Goal: Task Accomplishment & Management: Manage account settings

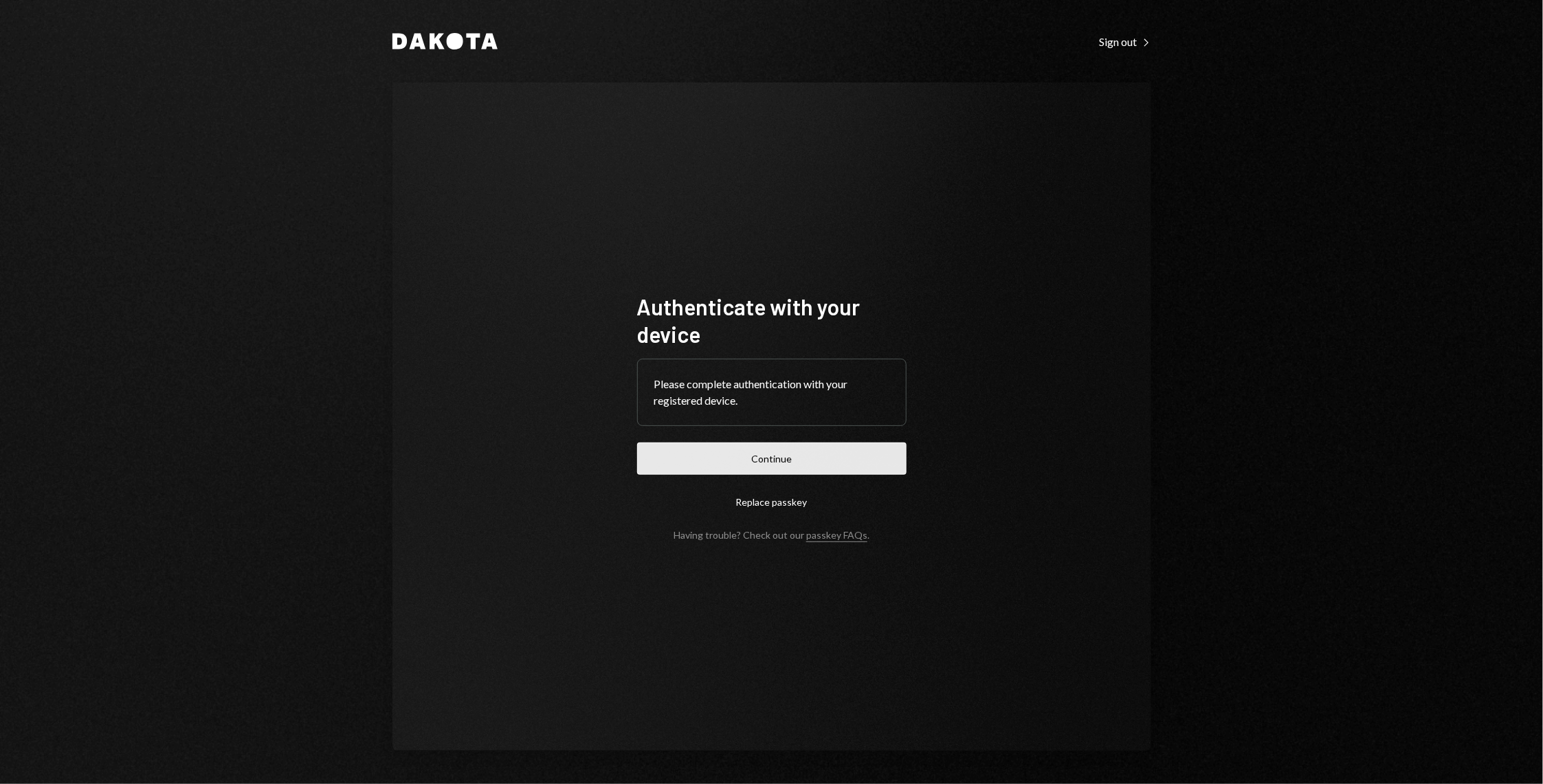
click at [663, 459] on button "Continue" at bounding box center [771, 459] width 269 height 32
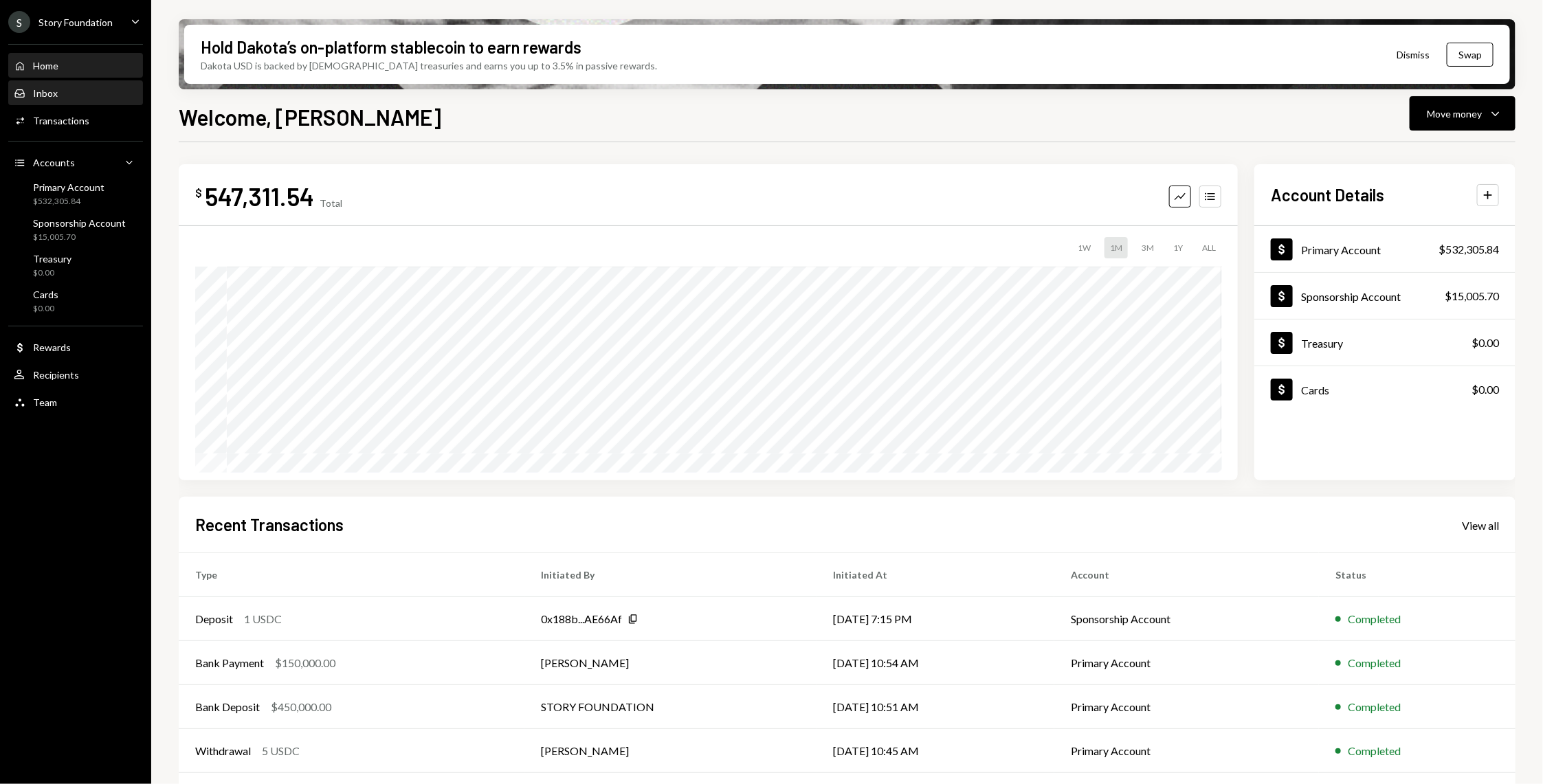
click at [71, 97] on div "Inbox Inbox" at bounding box center [75, 93] width 124 height 12
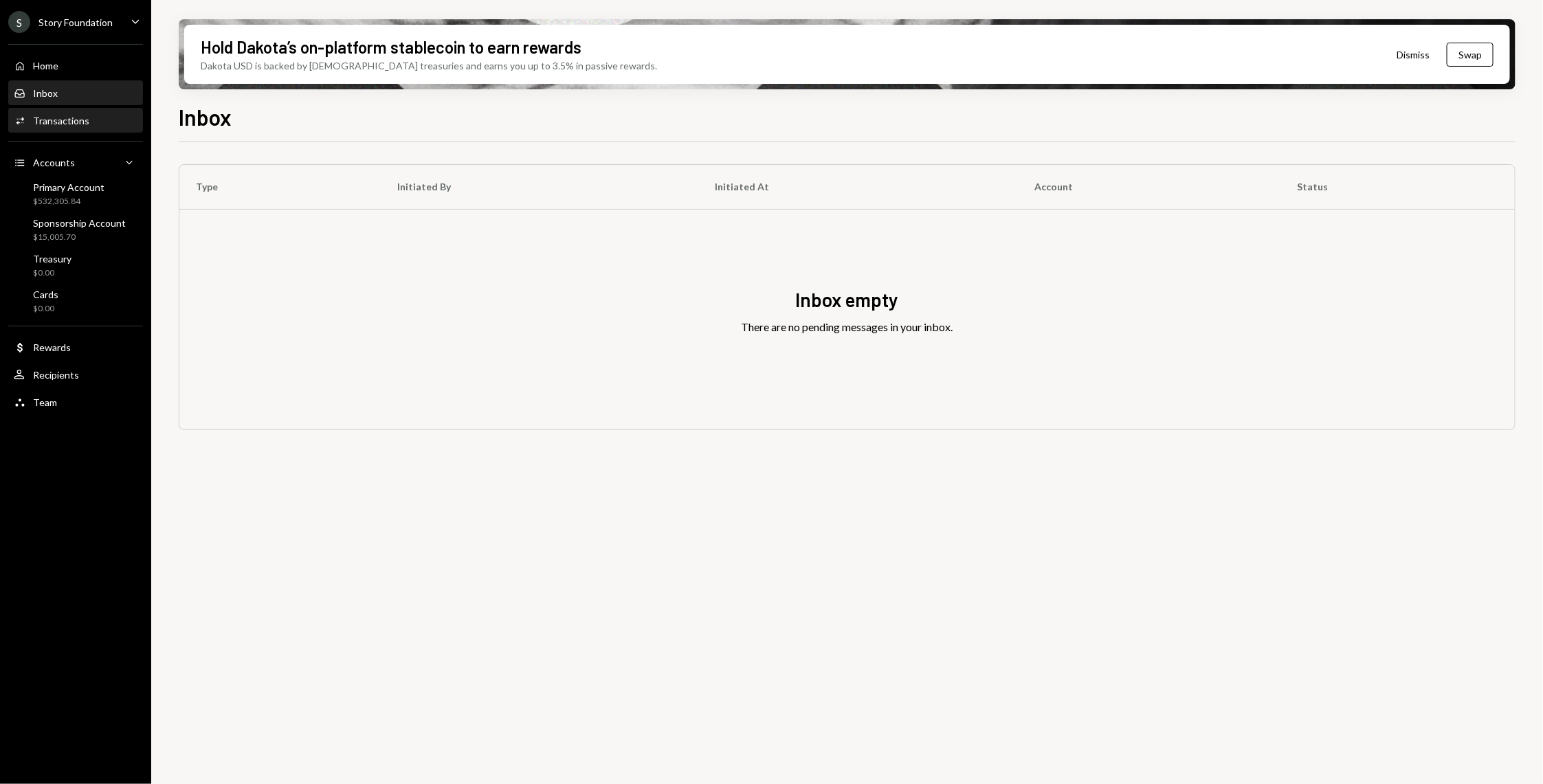
click at [69, 124] on div "Transactions" at bounding box center [61, 120] width 57 height 11
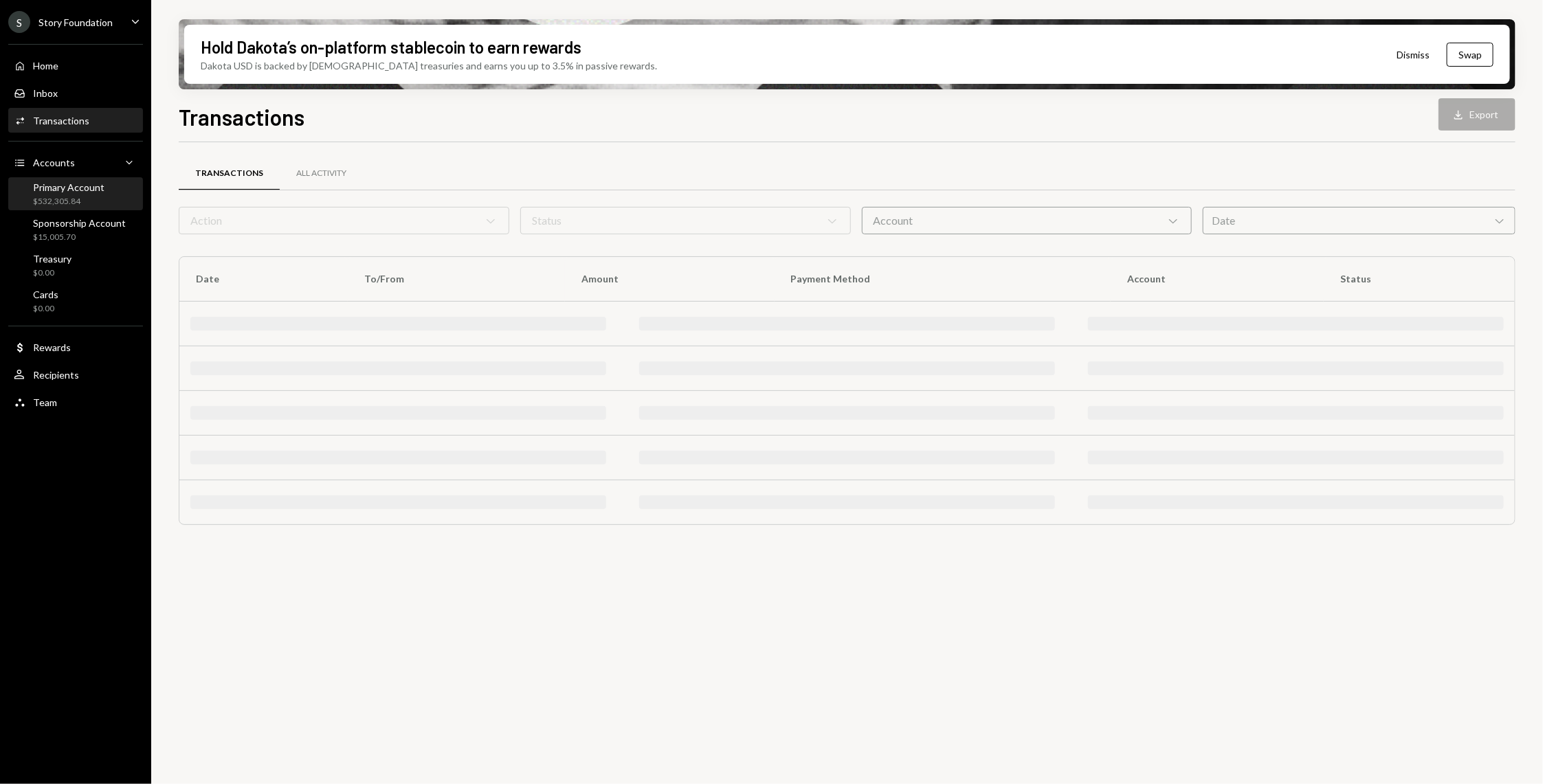
click at [68, 204] on div "$532,305.84" at bounding box center [69, 201] width 71 height 11
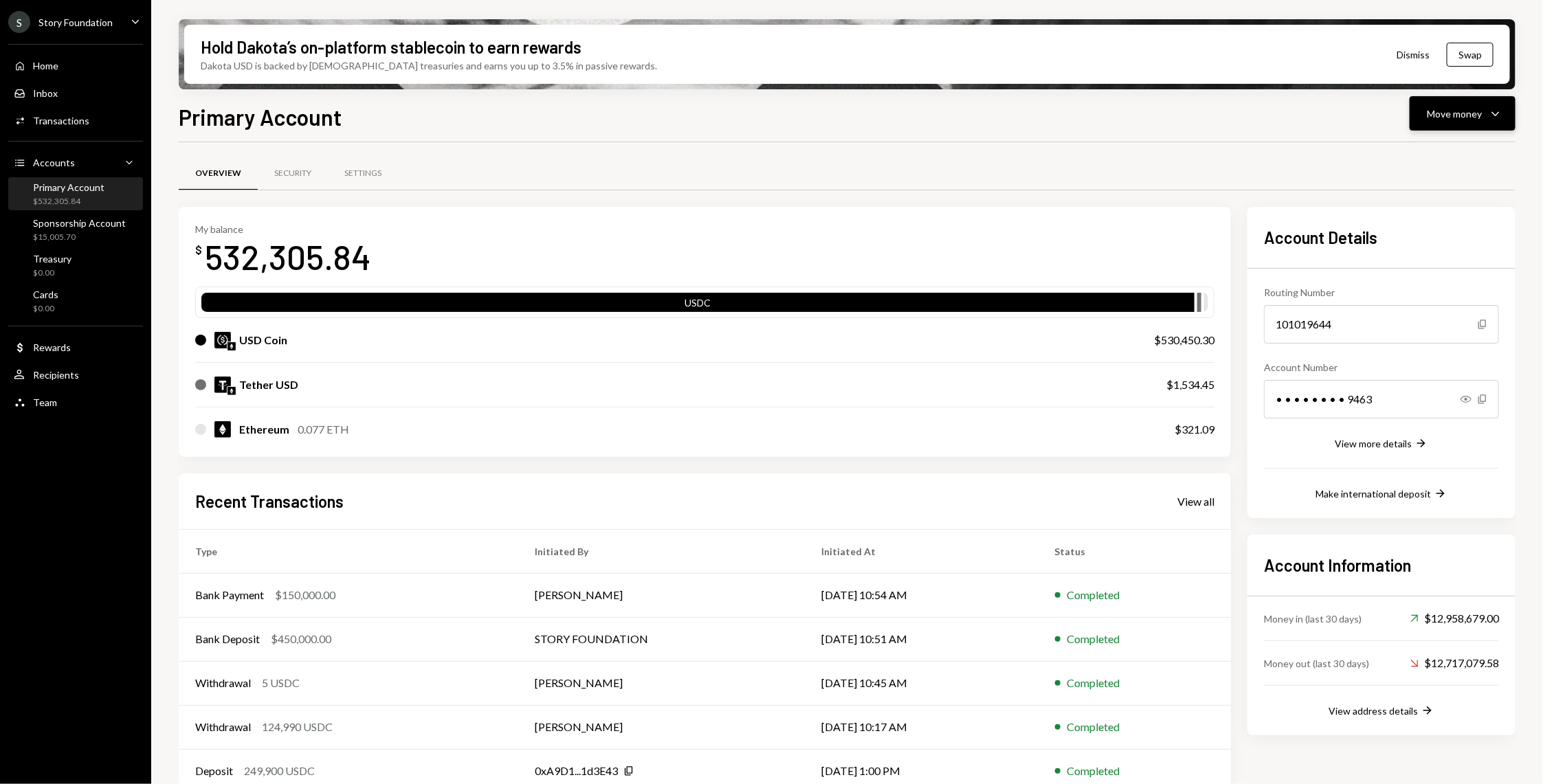
click at [1503, 112] on icon "Caret Down" at bounding box center [1495, 113] width 16 height 16
click at [1456, 150] on div "Send" at bounding box center [1452, 155] width 100 height 15
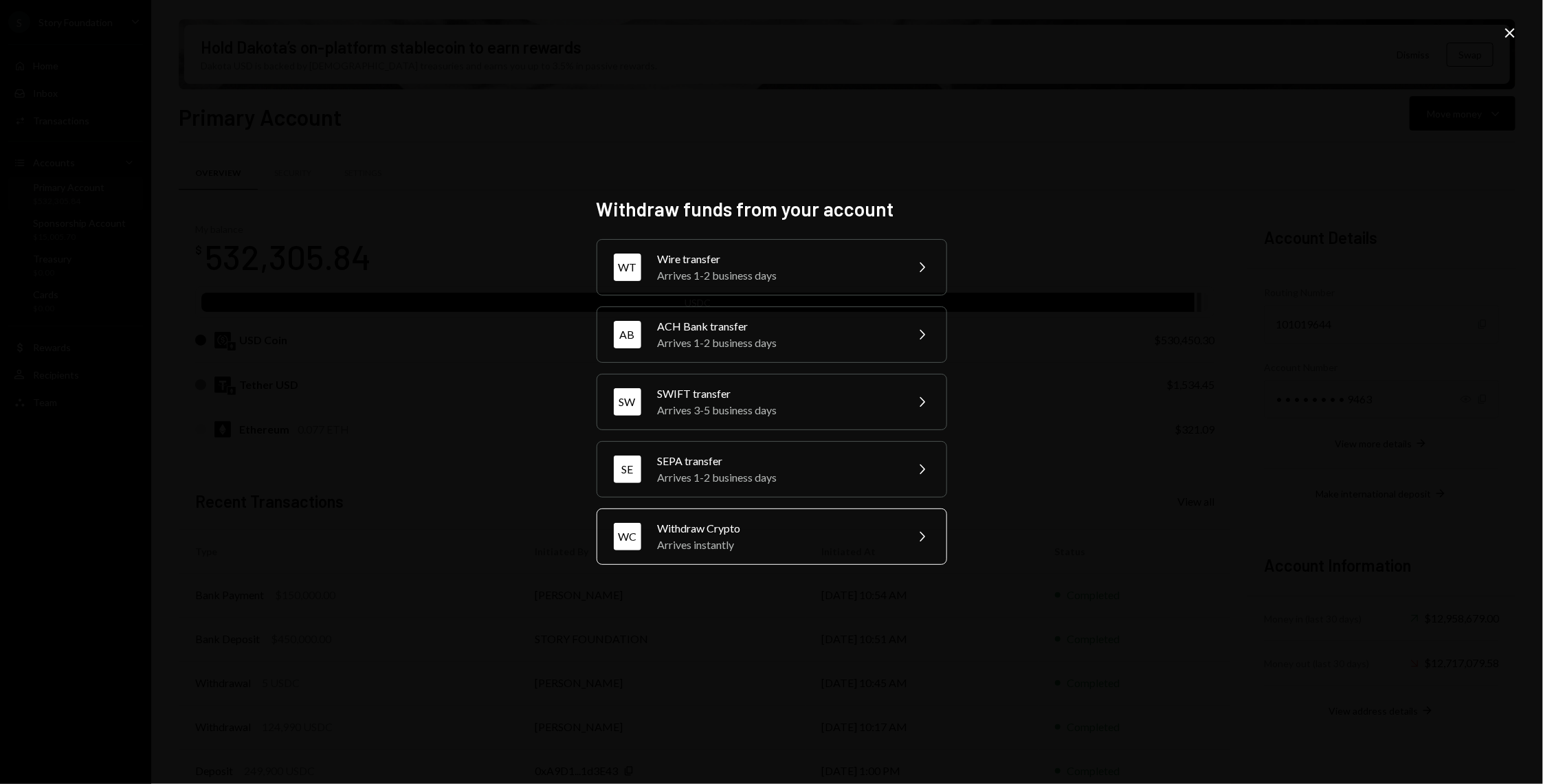
click at [755, 549] on div "Arrives instantly" at bounding box center [778, 545] width 239 height 16
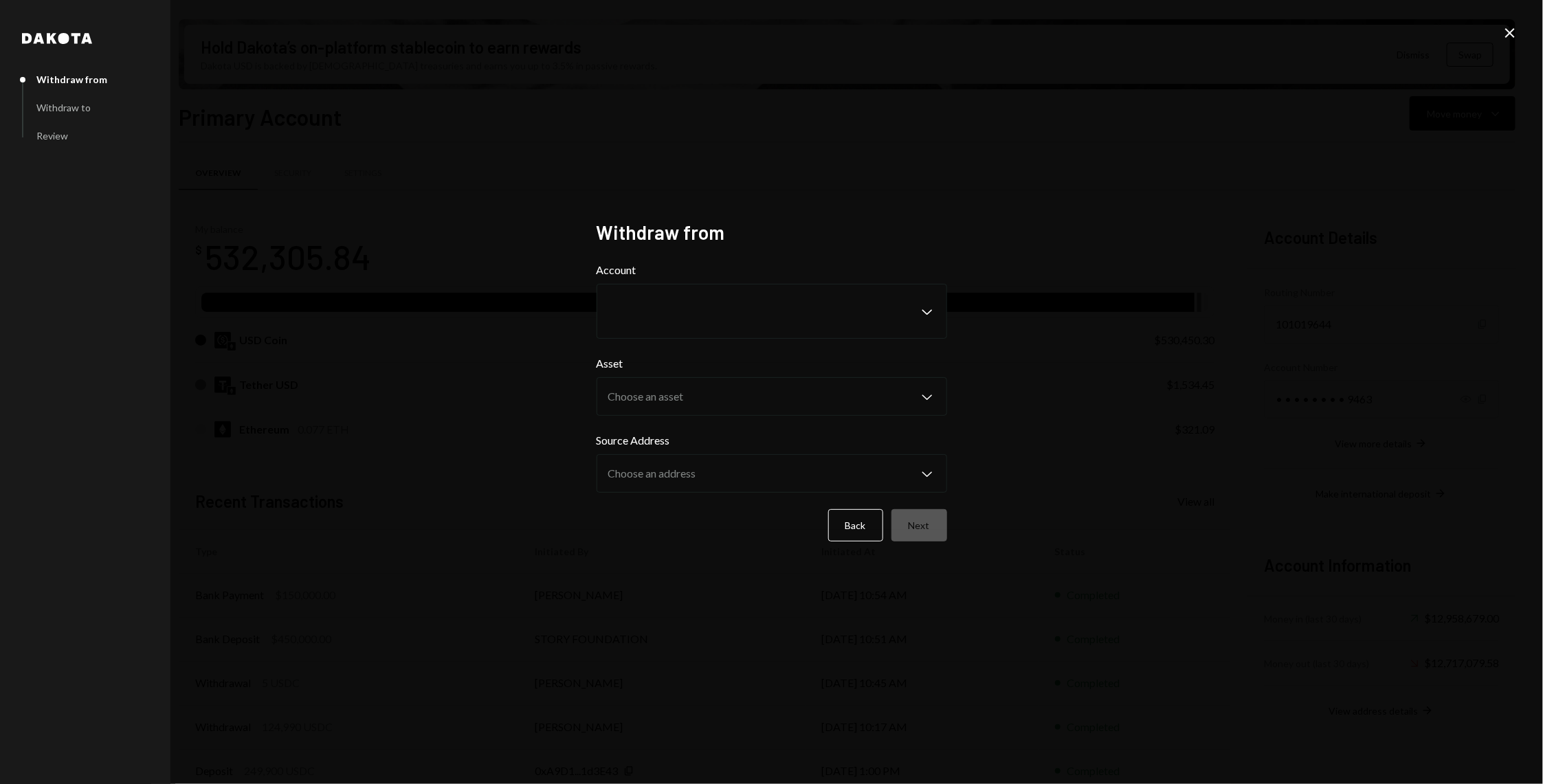
click at [828, 521] on div "Back Next" at bounding box center [772, 525] width 351 height 32
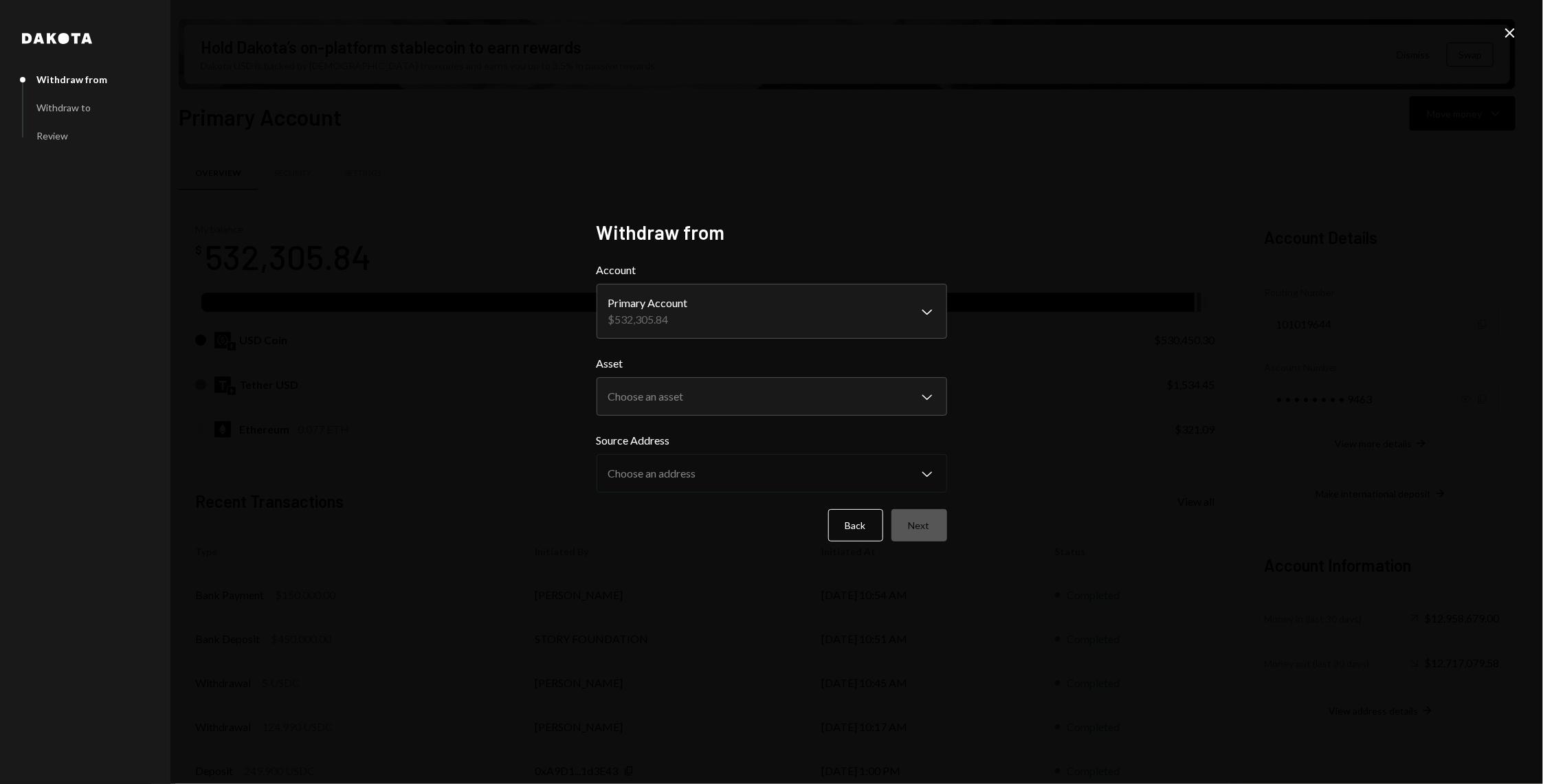
click at [857, 544] on div "**********" at bounding box center [772, 392] width 351 height 344
click at [856, 524] on button "Back" at bounding box center [856, 525] width 55 height 32
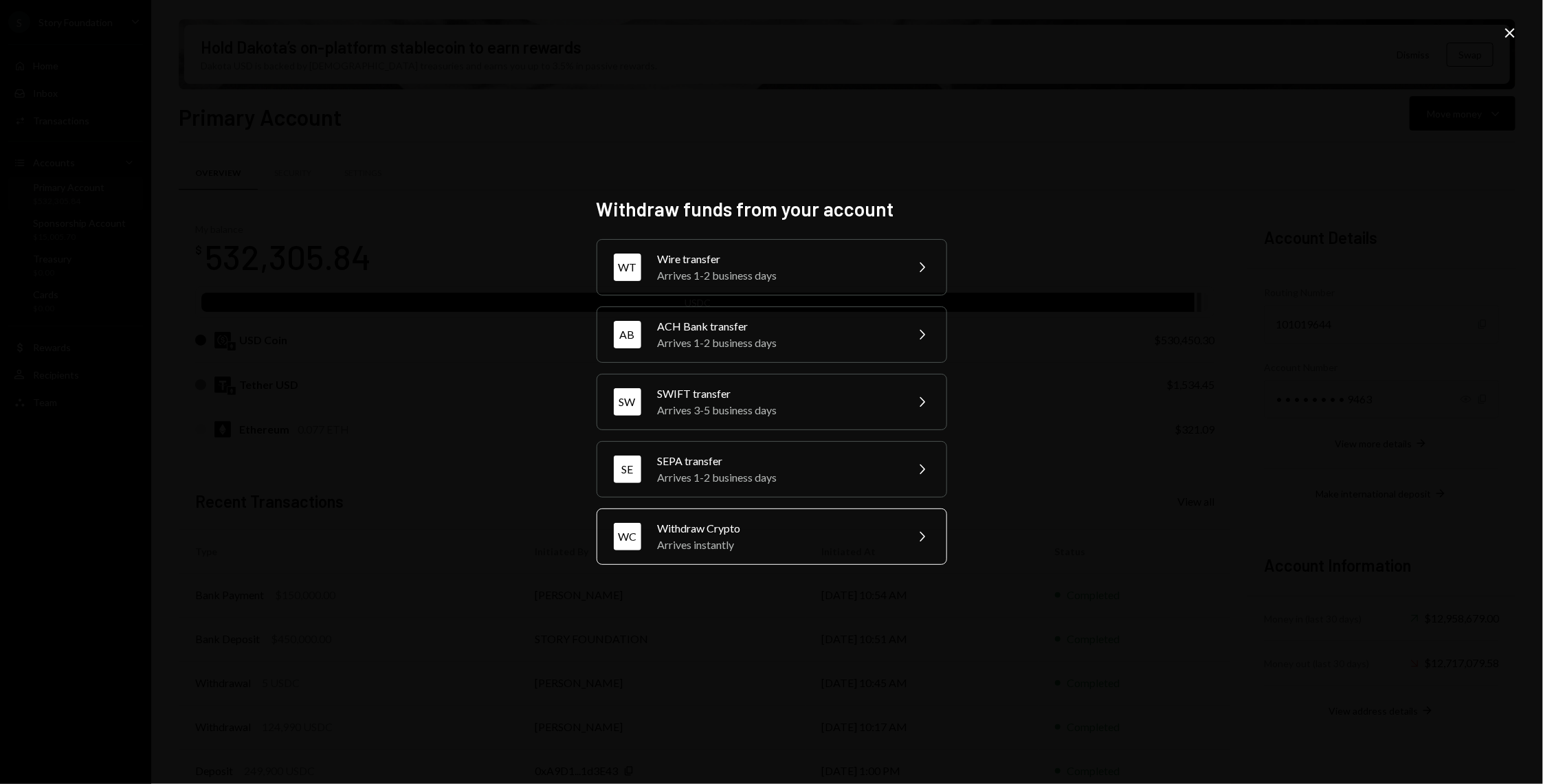
click at [739, 544] on div "Arrives instantly" at bounding box center [778, 545] width 239 height 16
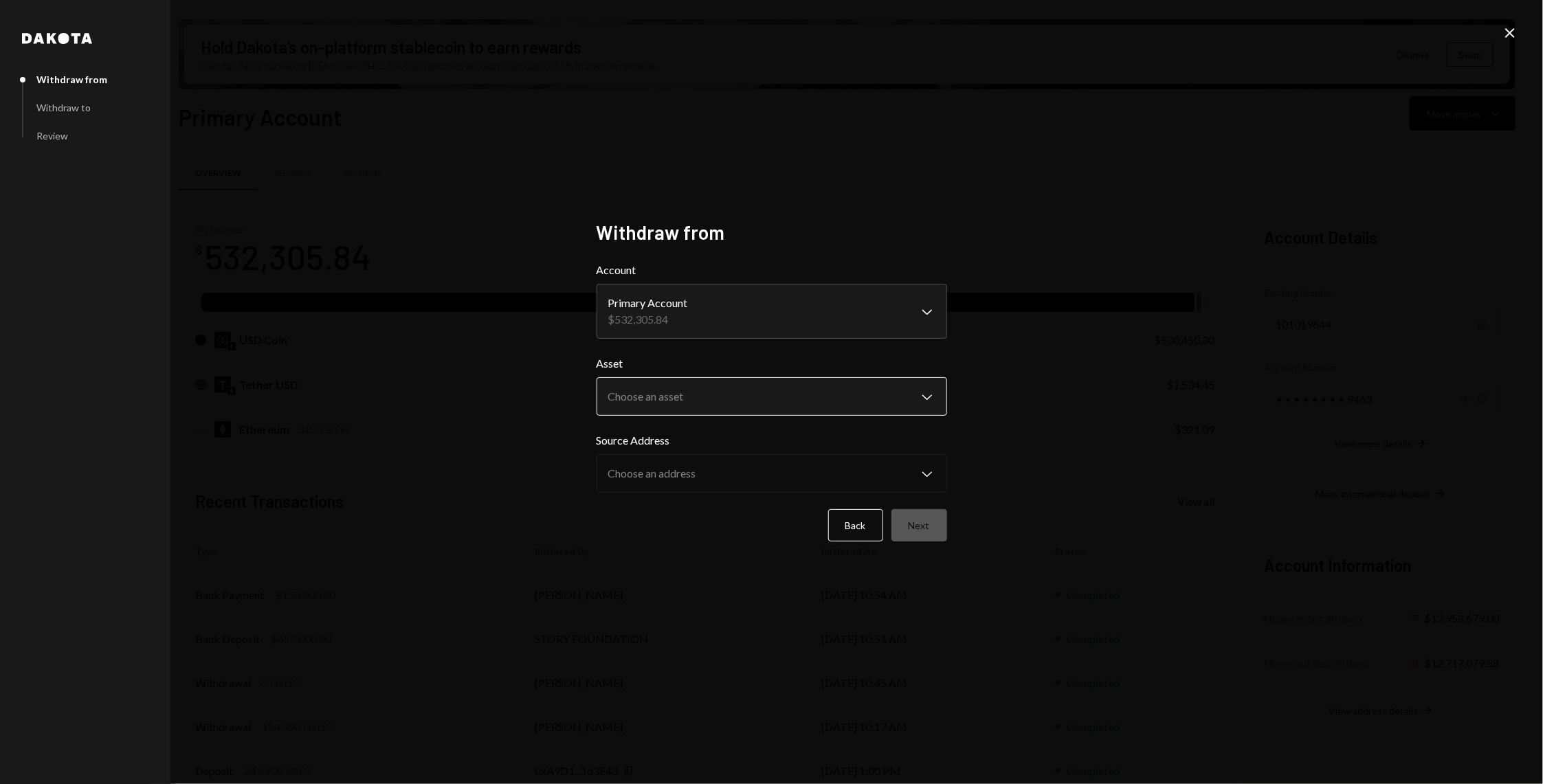
click at [736, 399] on body "S Story Foundation Caret Down Home Home Inbox Inbox Activities Transactions Acc…" at bounding box center [771, 392] width 1543 height 784
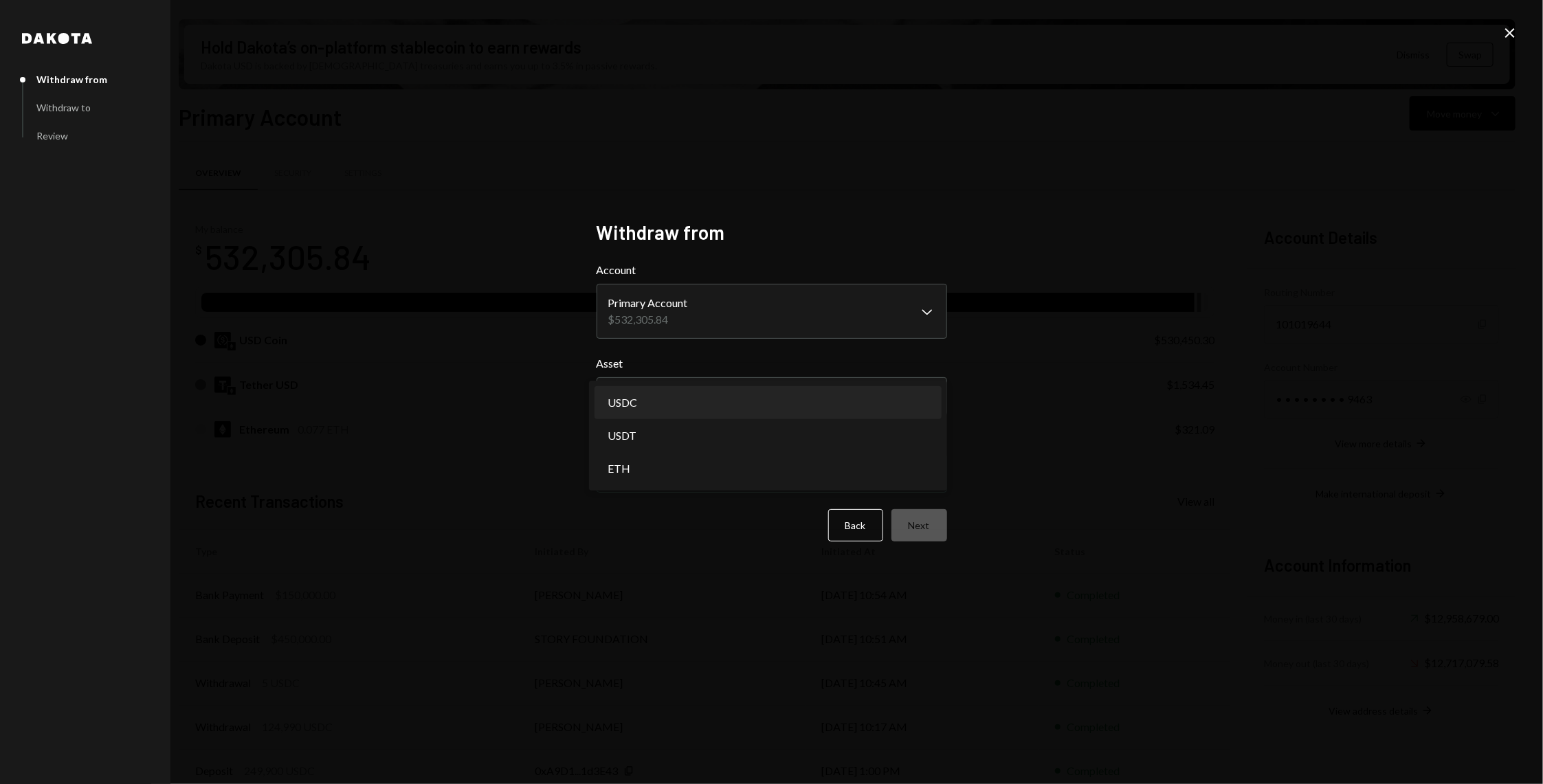
select select "****"
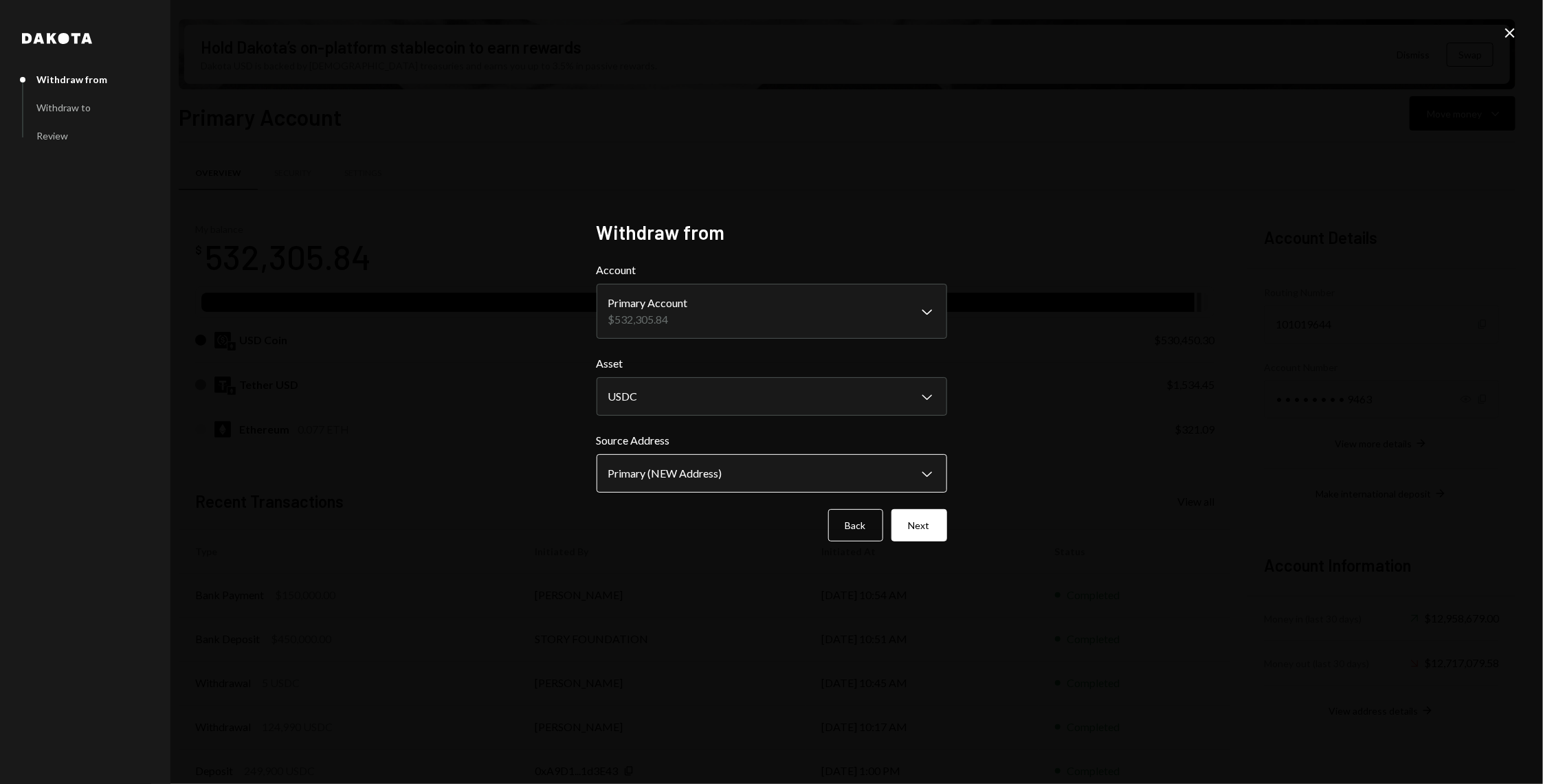
click at [694, 466] on body "S Story Foundation Caret Down Home Home Inbox Inbox Activities Transactions Acc…" at bounding box center [771, 392] width 1543 height 784
click at [918, 538] on button "Next" at bounding box center [919, 525] width 56 height 32
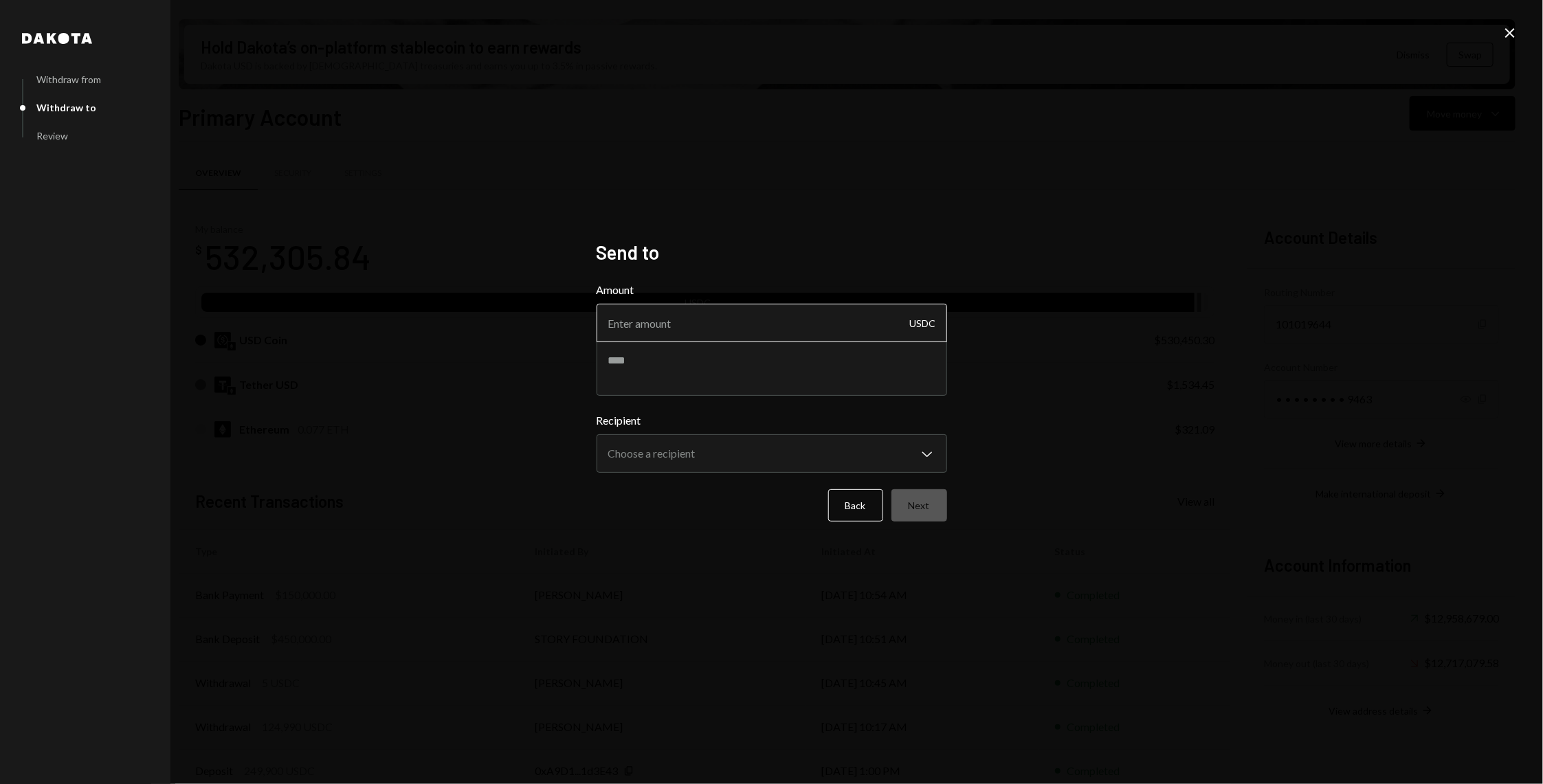
click at [700, 334] on input "Amount" at bounding box center [772, 323] width 351 height 39
click at [690, 383] on textarea at bounding box center [772, 369] width 351 height 55
paste textarea "**********"
drag, startPoint x: 733, startPoint y: 369, endPoint x: 687, endPoint y: 367, distance: 46.0
click at [687, 367] on textarea "**********" at bounding box center [772, 369] width 351 height 55
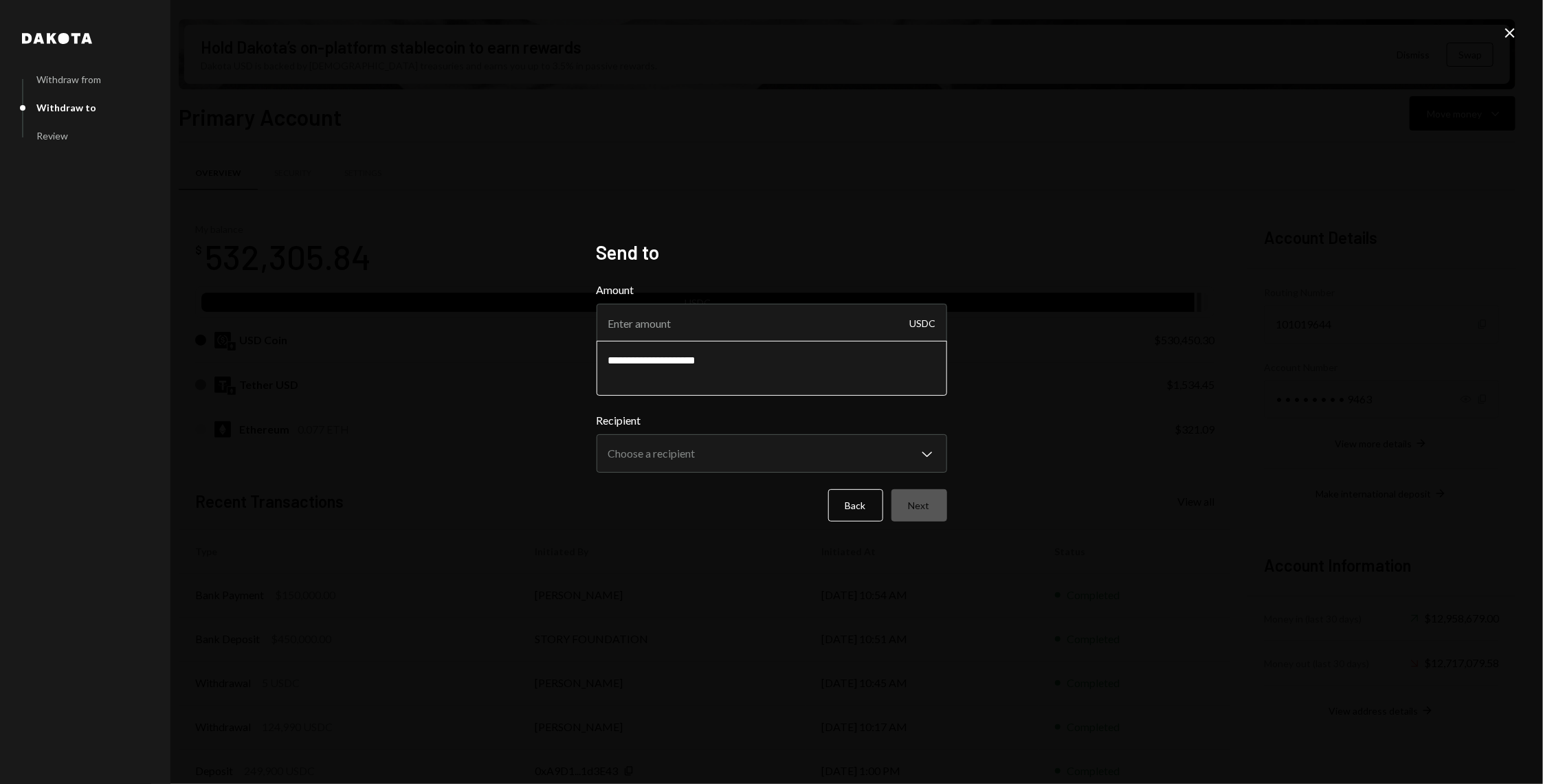
paste textarea
type textarea "**********"
click at [742, 327] on input "Amount" at bounding box center [772, 323] width 351 height 39
click at [683, 449] on body "S Story Foundation Caret Down Home Home Inbox Inbox Activities Transactions Acc…" at bounding box center [771, 392] width 1543 height 784
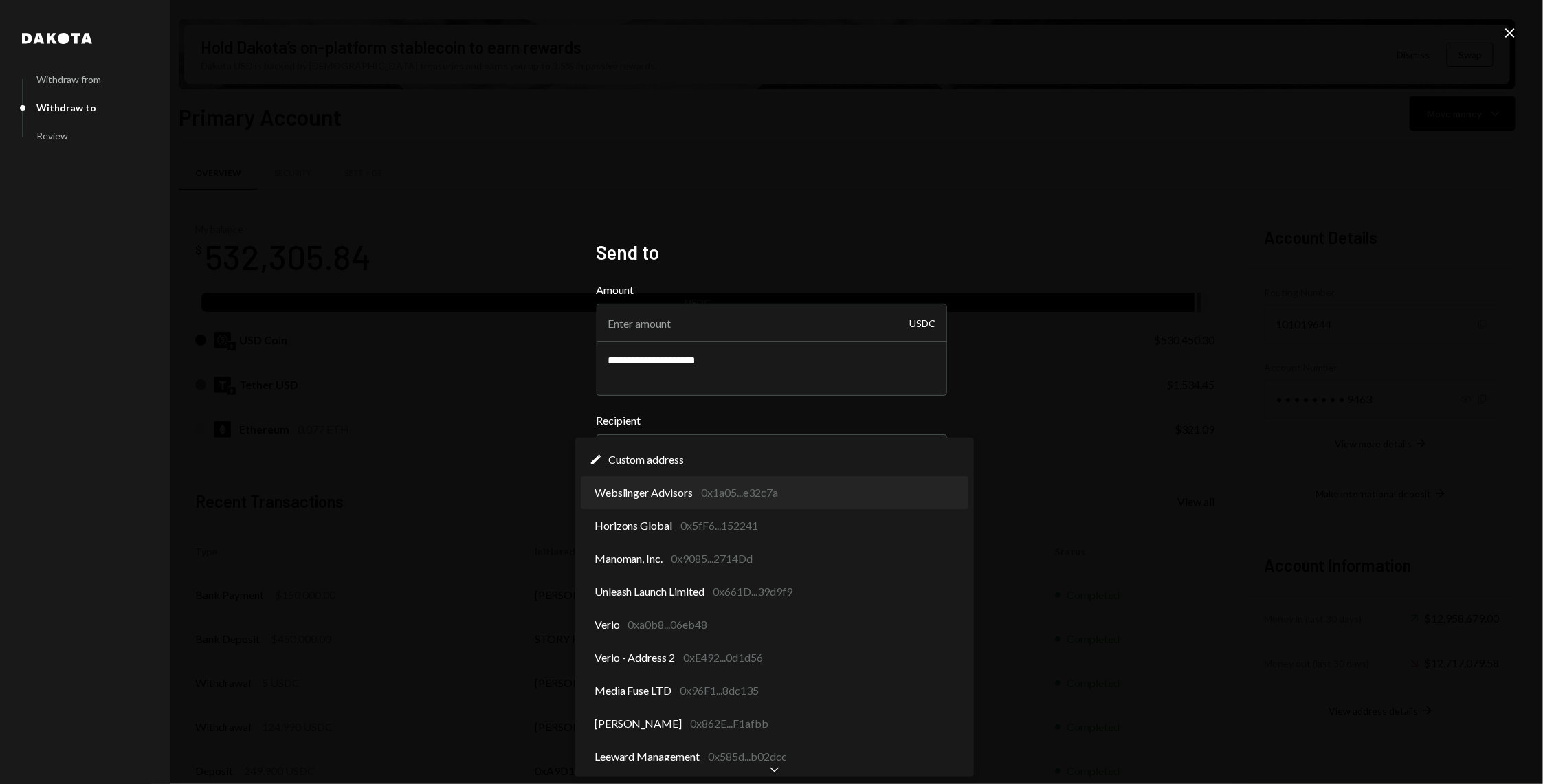
select select "**********"
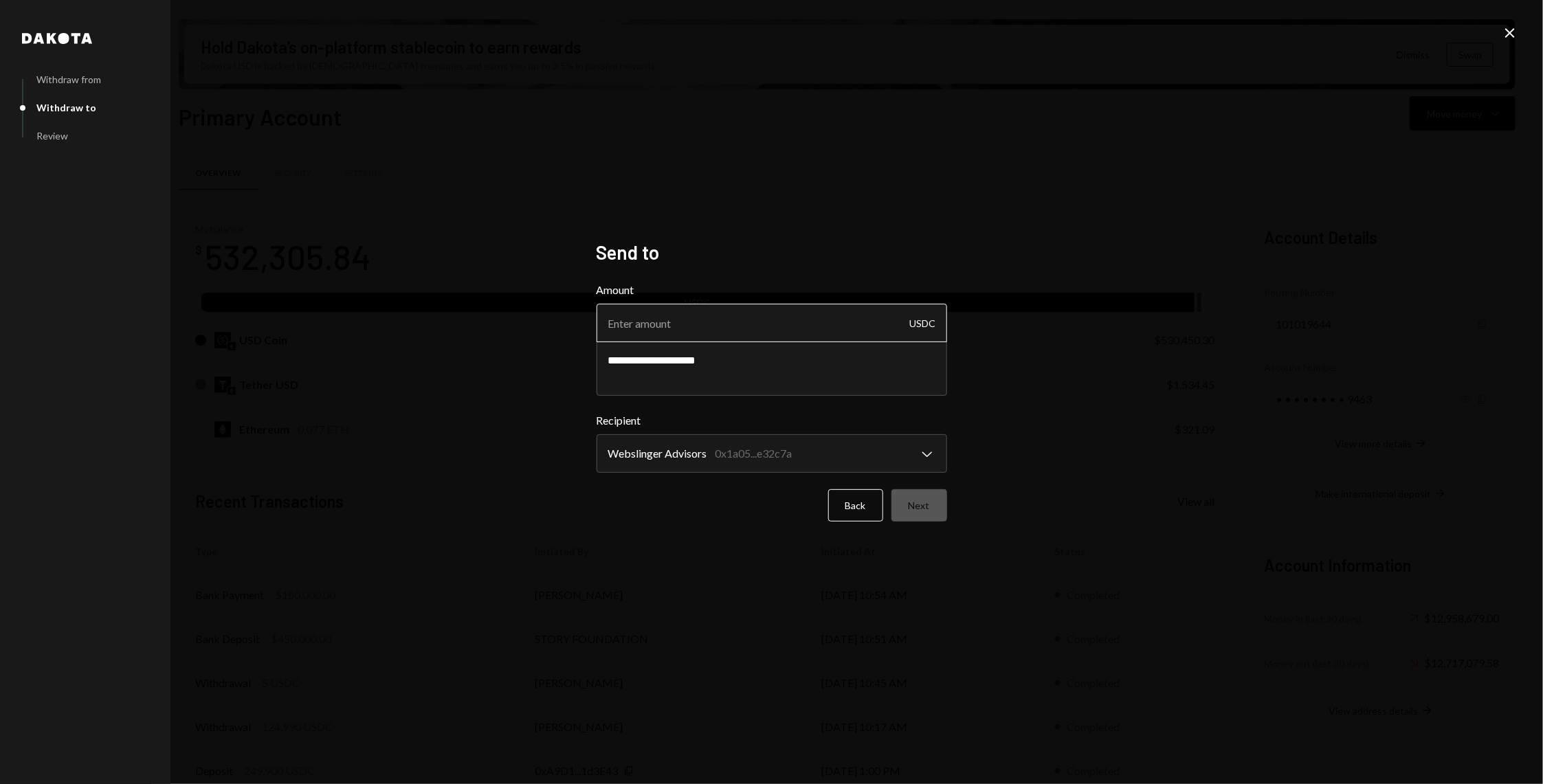
click at [699, 328] on input "Amount" at bounding box center [772, 323] width 351 height 39
type input "25000"
click at [930, 501] on button "Next" at bounding box center [919, 505] width 56 height 32
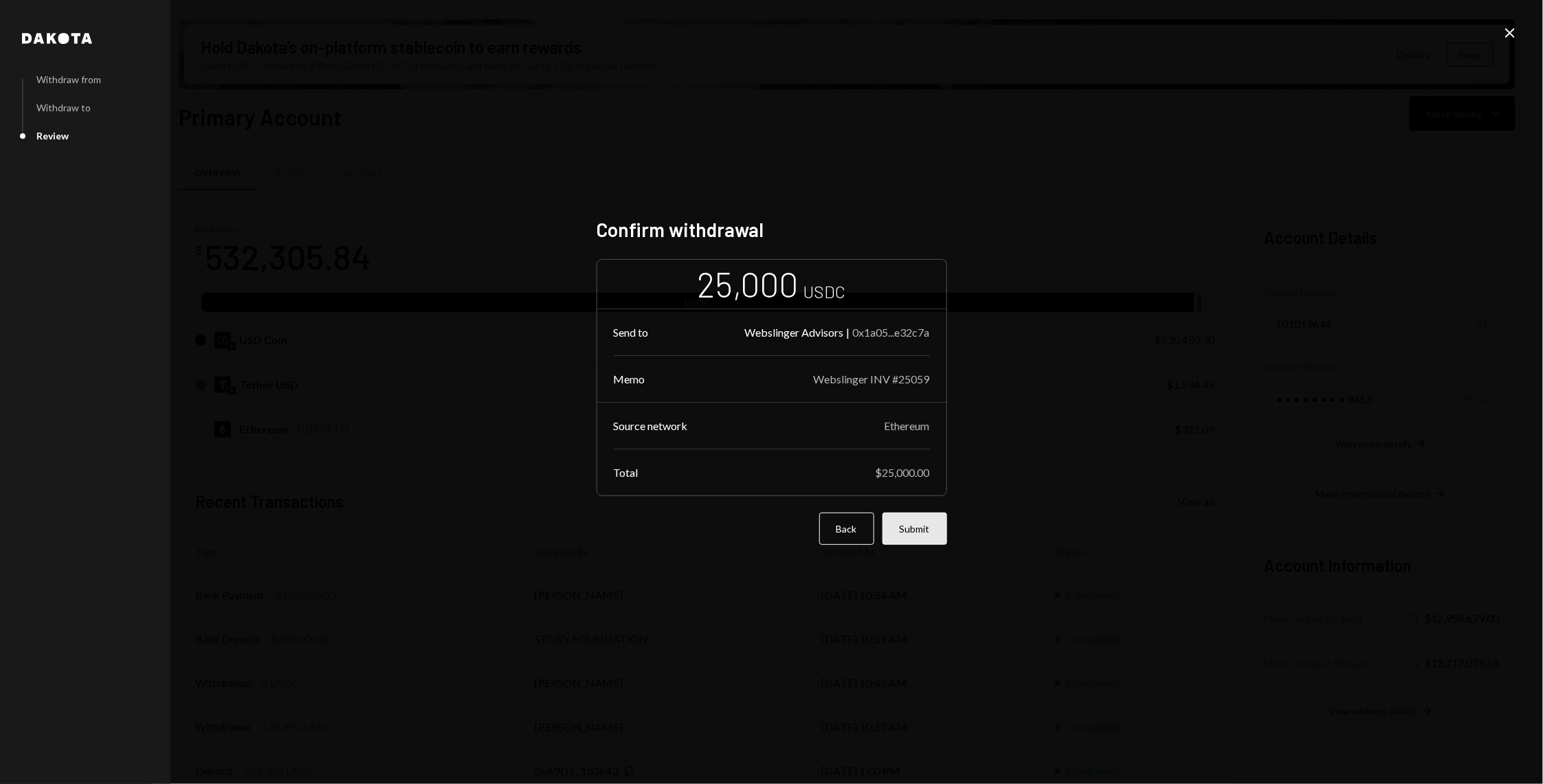
click at [925, 534] on button "Submit" at bounding box center [915, 529] width 65 height 32
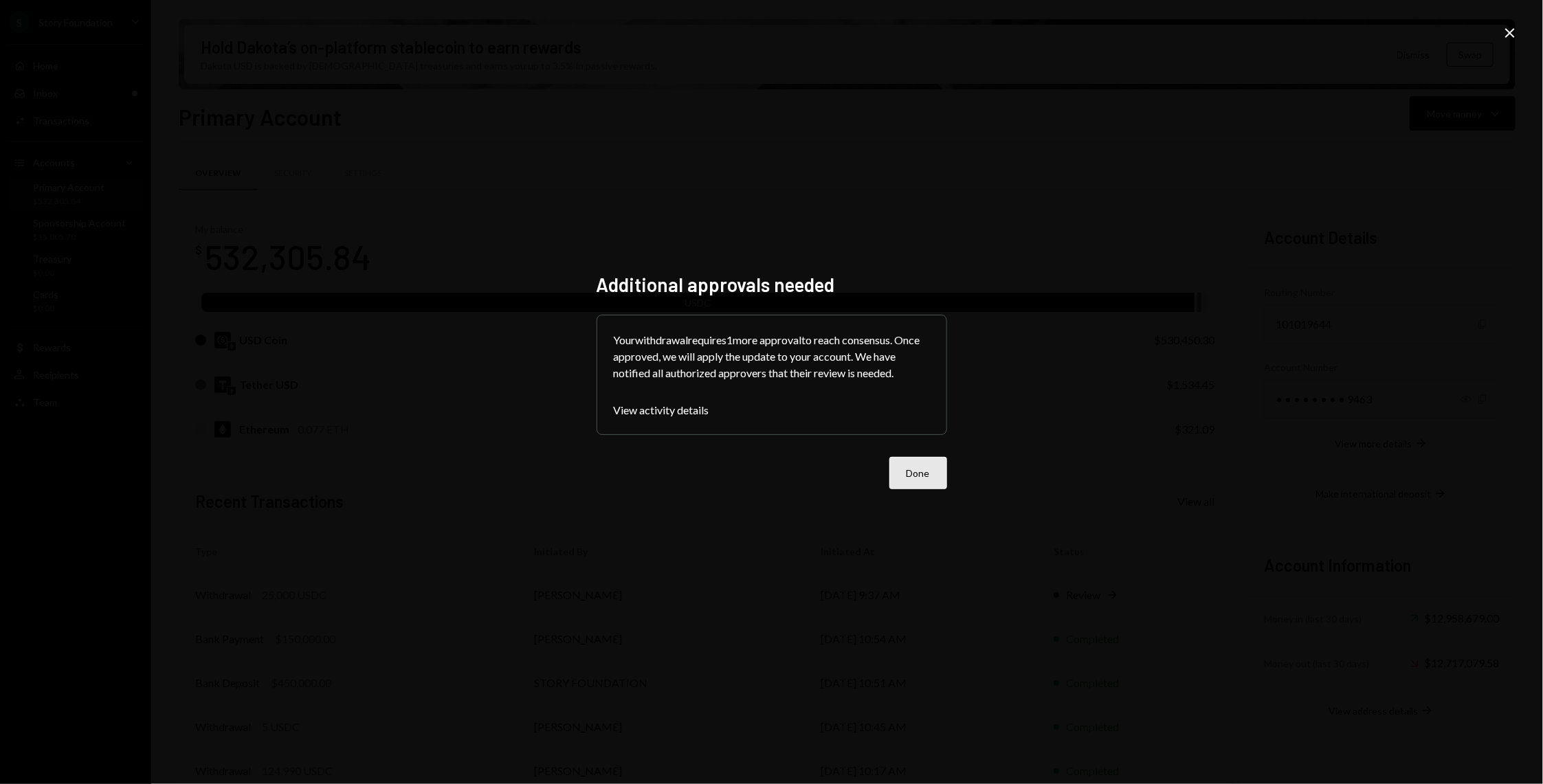
click at [929, 478] on button "Done" at bounding box center [917, 473] width 57 height 32
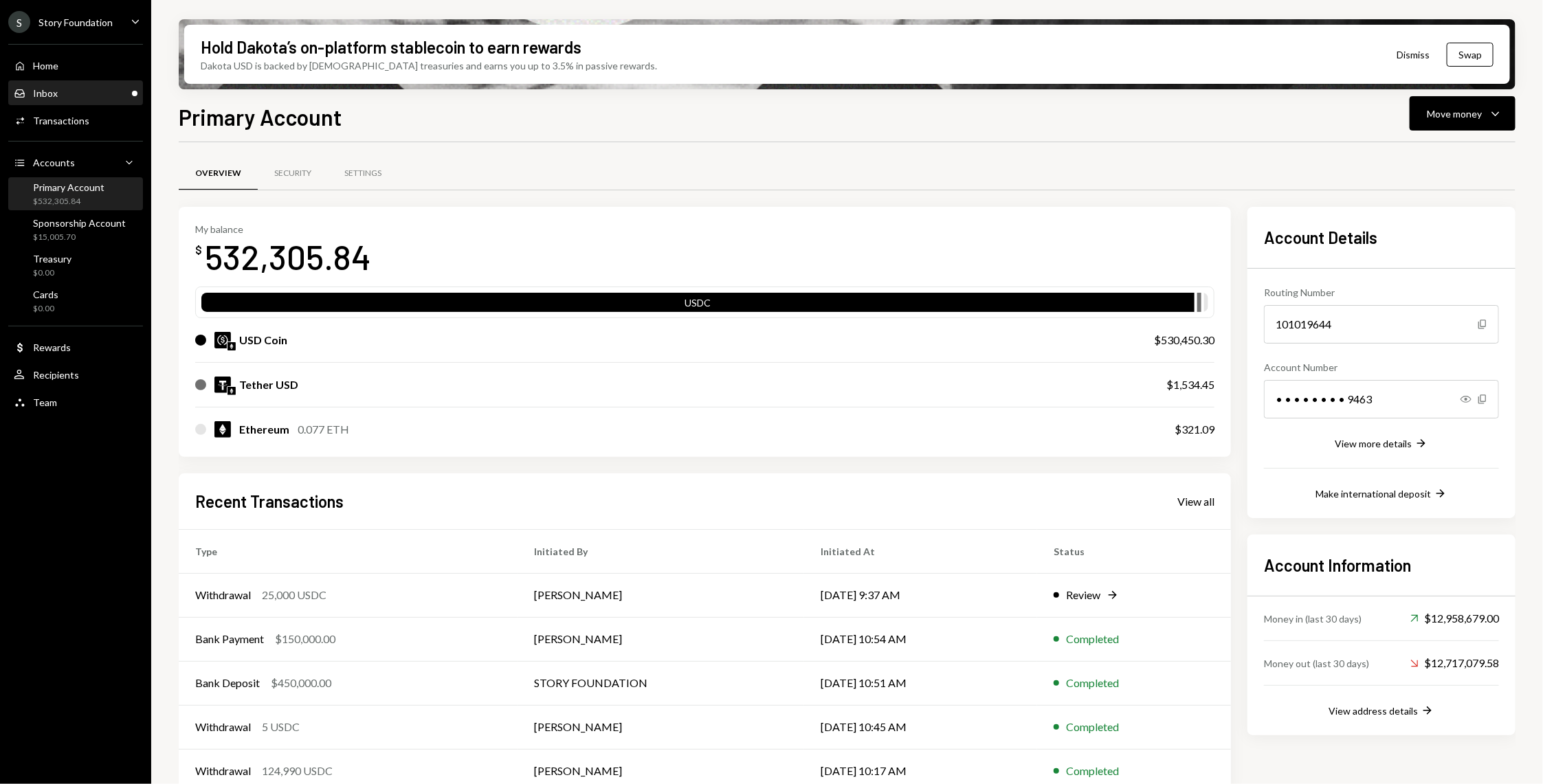
click at [44, 104] on div "Inbox Inbox" at bounding box center [75, 93] width 124 height 23
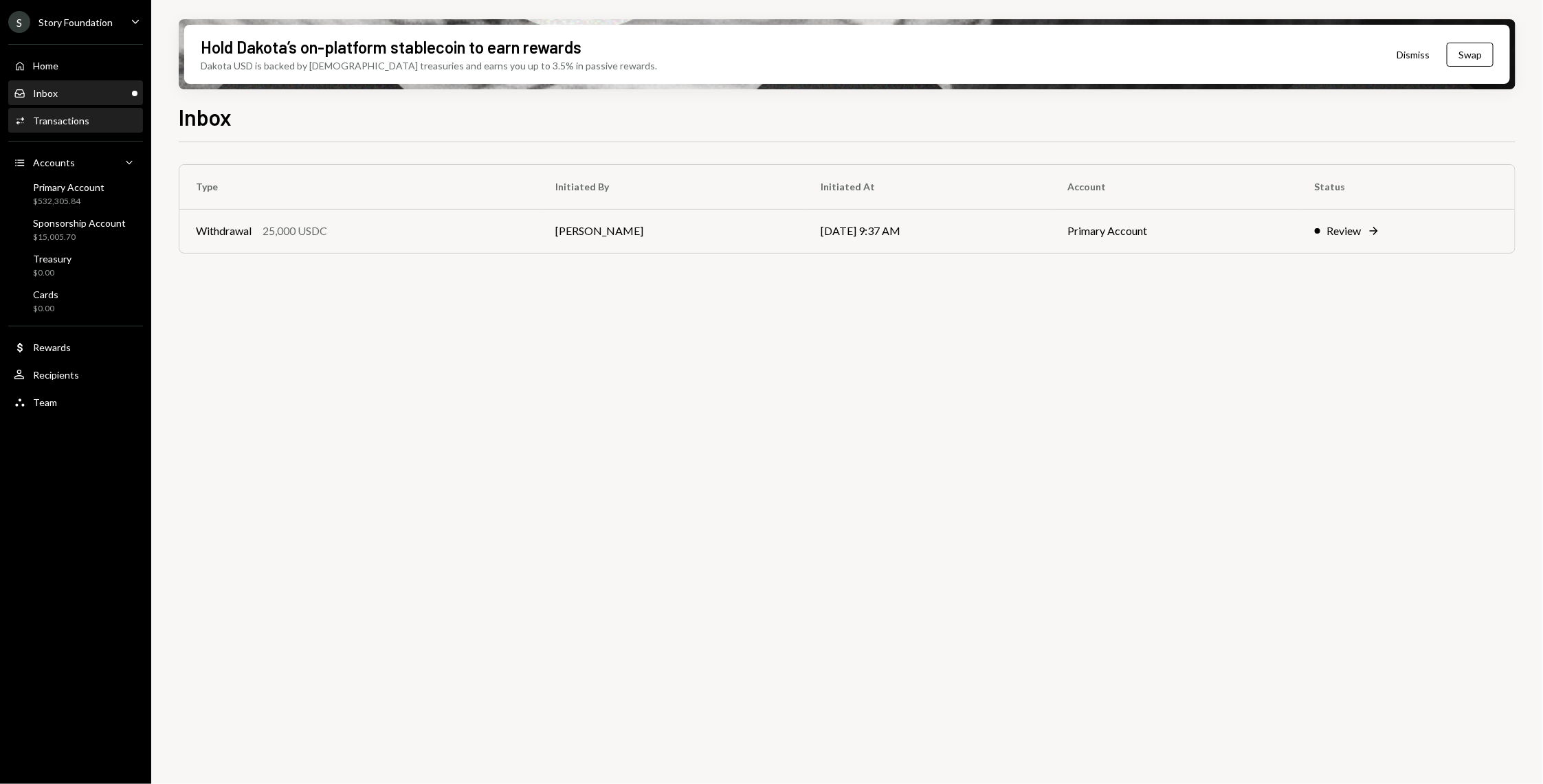
click at [48, 119] on div "Transactions" at bounding box center [61, 120] width 57 height 11
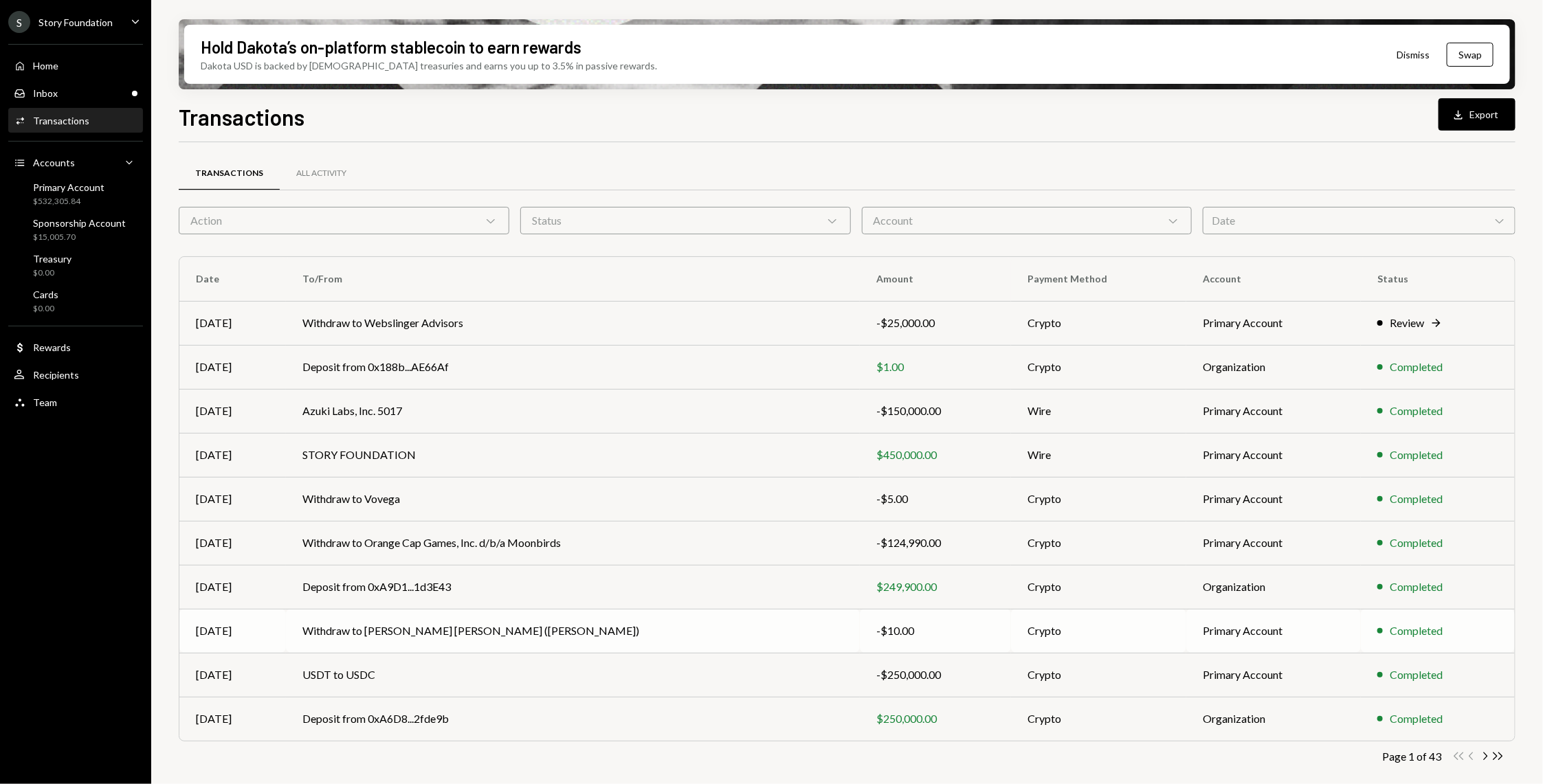
click at [633, 638] on td "Withdraw to [PERSON_NAME] [PERSON_NAME] ([PERSON_NAME])" at bounding box center [573, 630] width 574 height 44
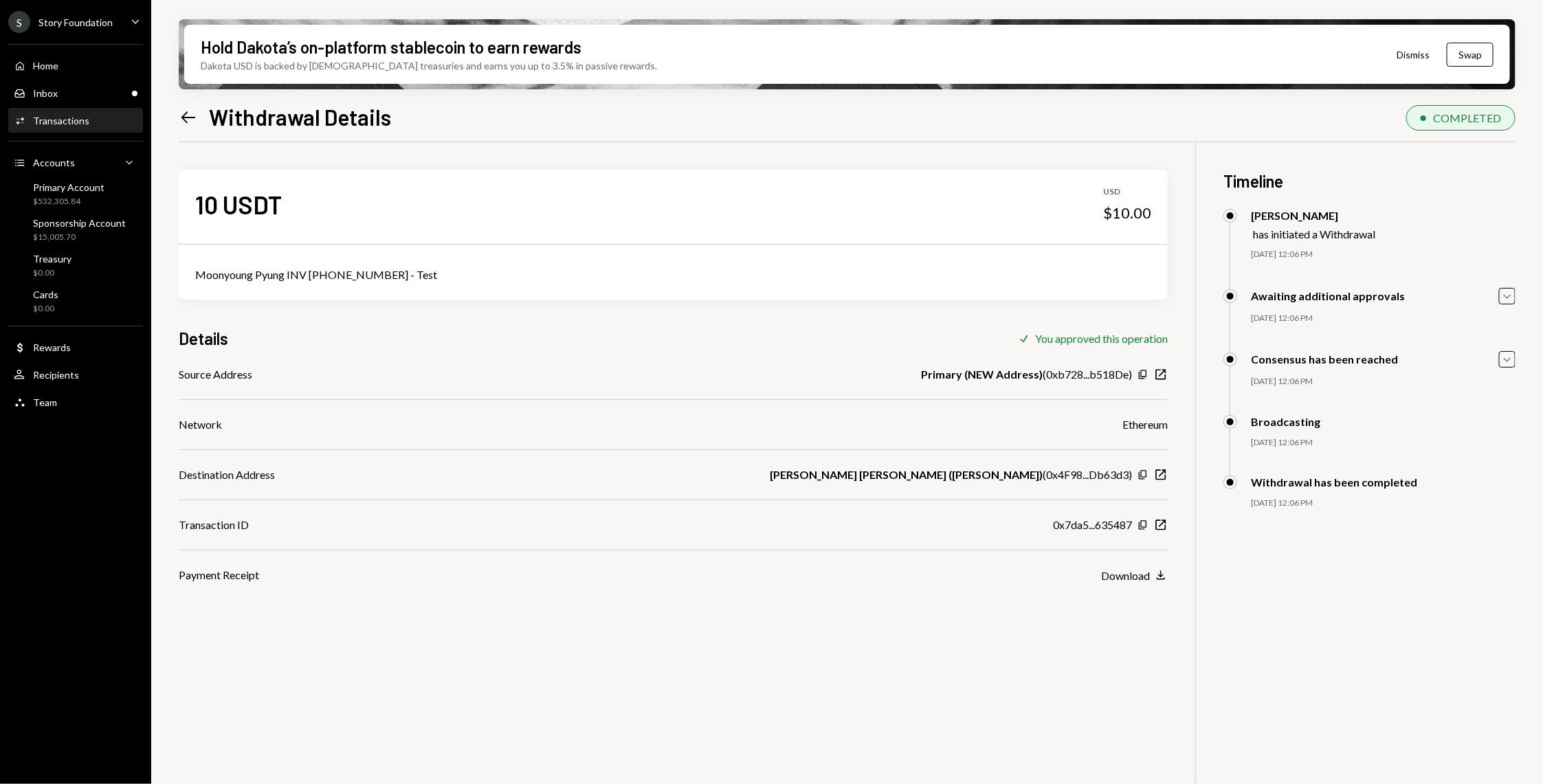
click at [297, 276] on div "Moonyoung Pyung INV [PHONE_NUMBER] - Test" at bounding box center [672, 275] width 956 height 16
copy div "Moonyoung Pyung INV [PHONE_NUMBER] - Test"
click at [81, 60] on div "Home Home" at bounding box center [75, 65] width 124 height 12
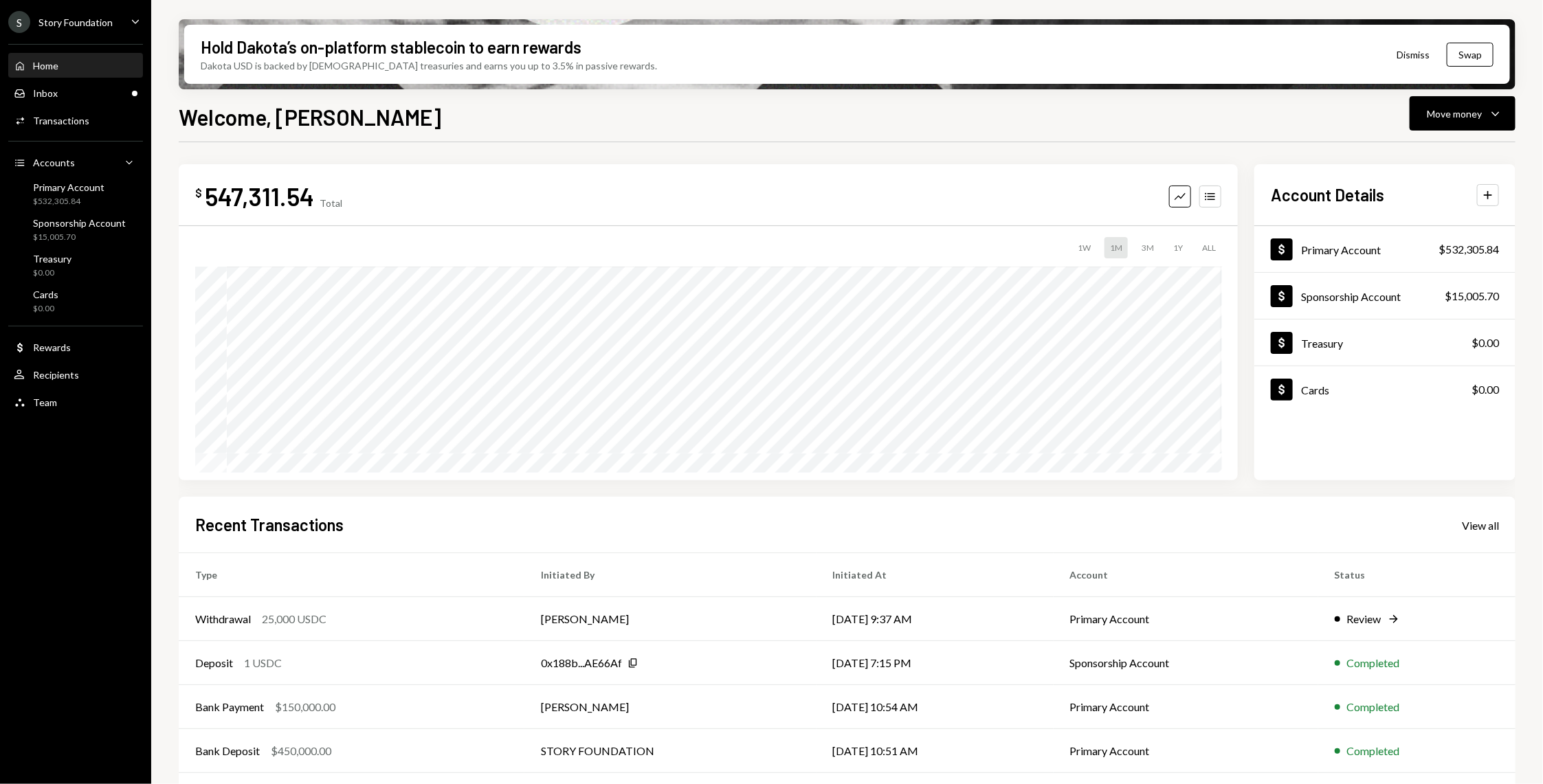
scroll to position [44, 0]
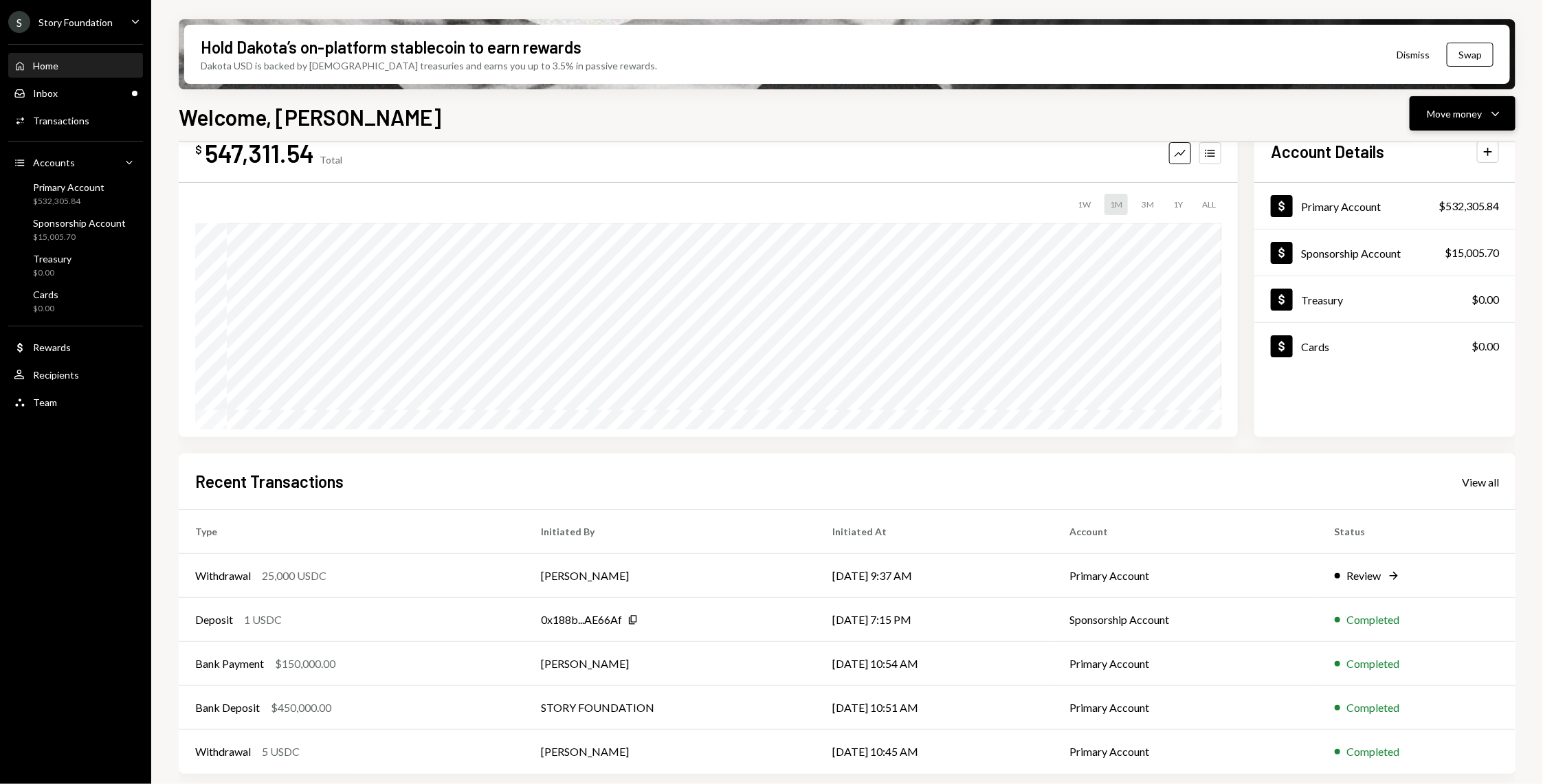
click at [1512, 116] on button "Move money Caret Down" at bounding box center [1462, 113] width 106 height 35
click at [1457, 150] on div "Send" at bounding box center [1452, 155] width 100 height 15
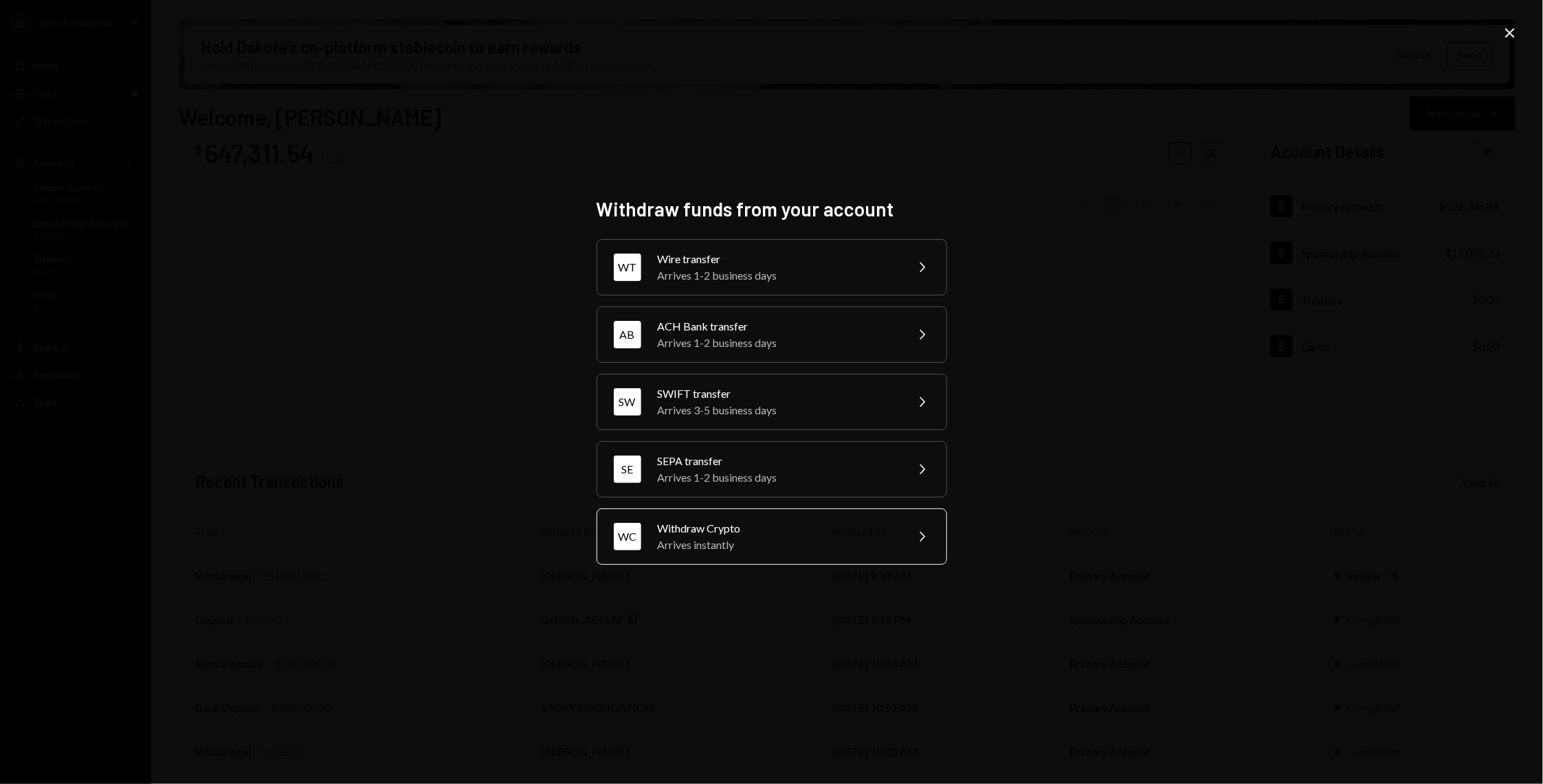
click at [741, 538] on div "Arrives instantly" at bounding box center [778, 545] width 239 height 16
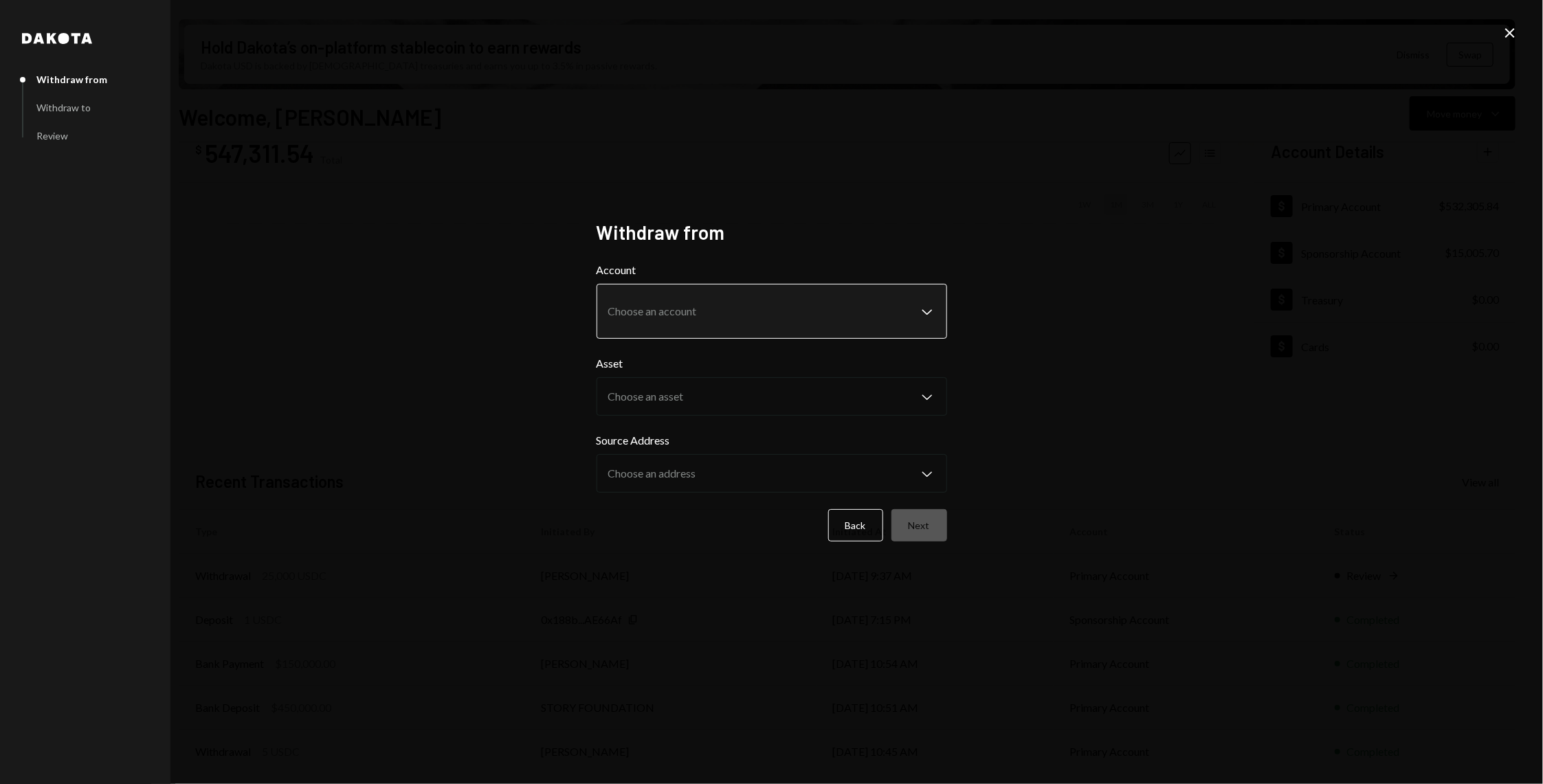
click at [719, 313] on body "S Story Foundation Caret Down Home Home Inbox Inbox Activities Transactions Acc…" at bounding box center [771, 392] width 1543 height 784
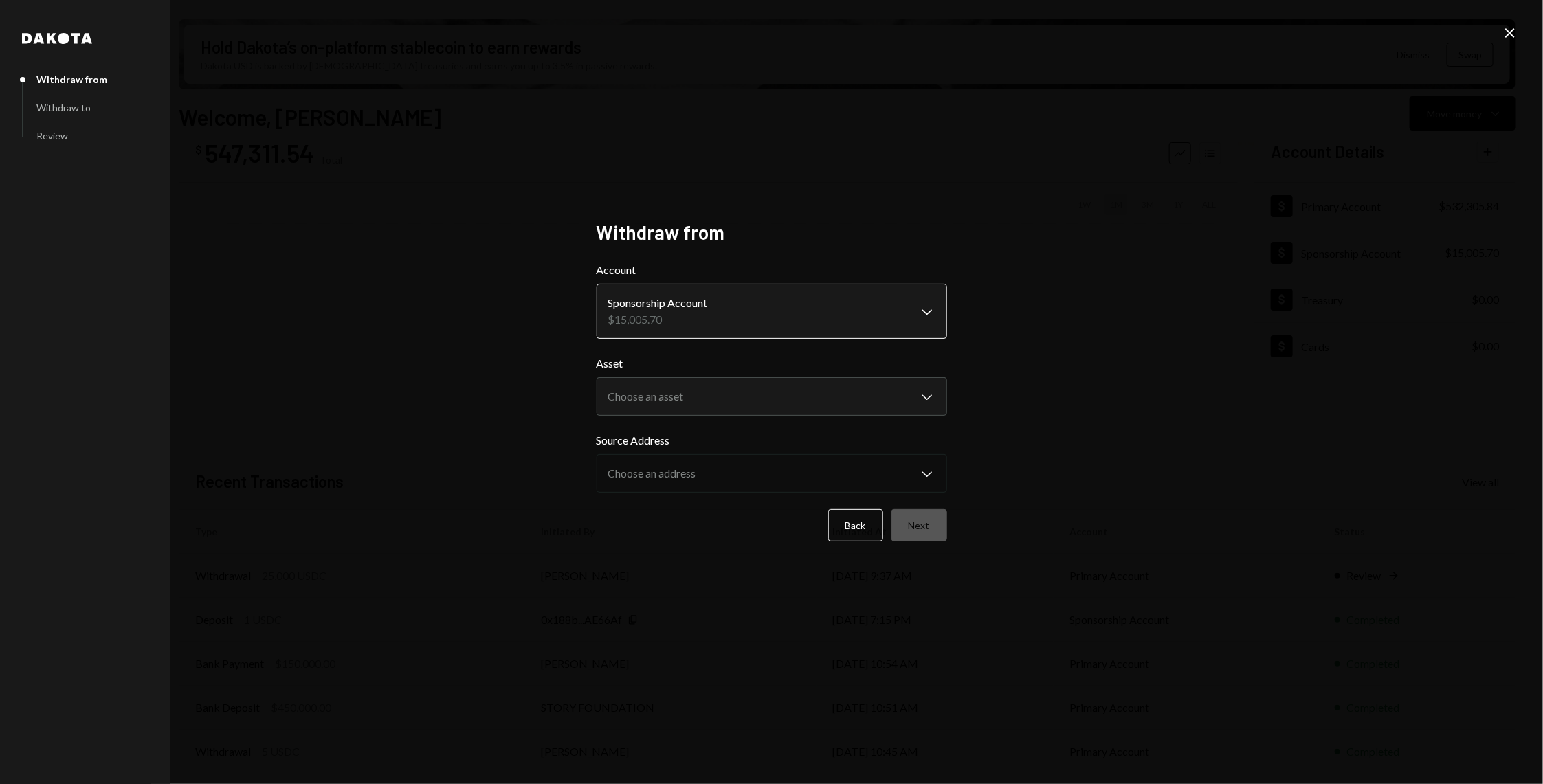
click at [723, 304] on body "S Story Foundation Caret Down Home Home Inbox Inbox Activities Transactions Acc…" at bounding box center [771, 392] width 1543 height 784
select select "**********"
click at [702, 383] on body "S Story Foundation Caret Down Home Home Inbox Inbox Activities Transactions Acc…" at bounding box center [771, 392] width 1543 height 784
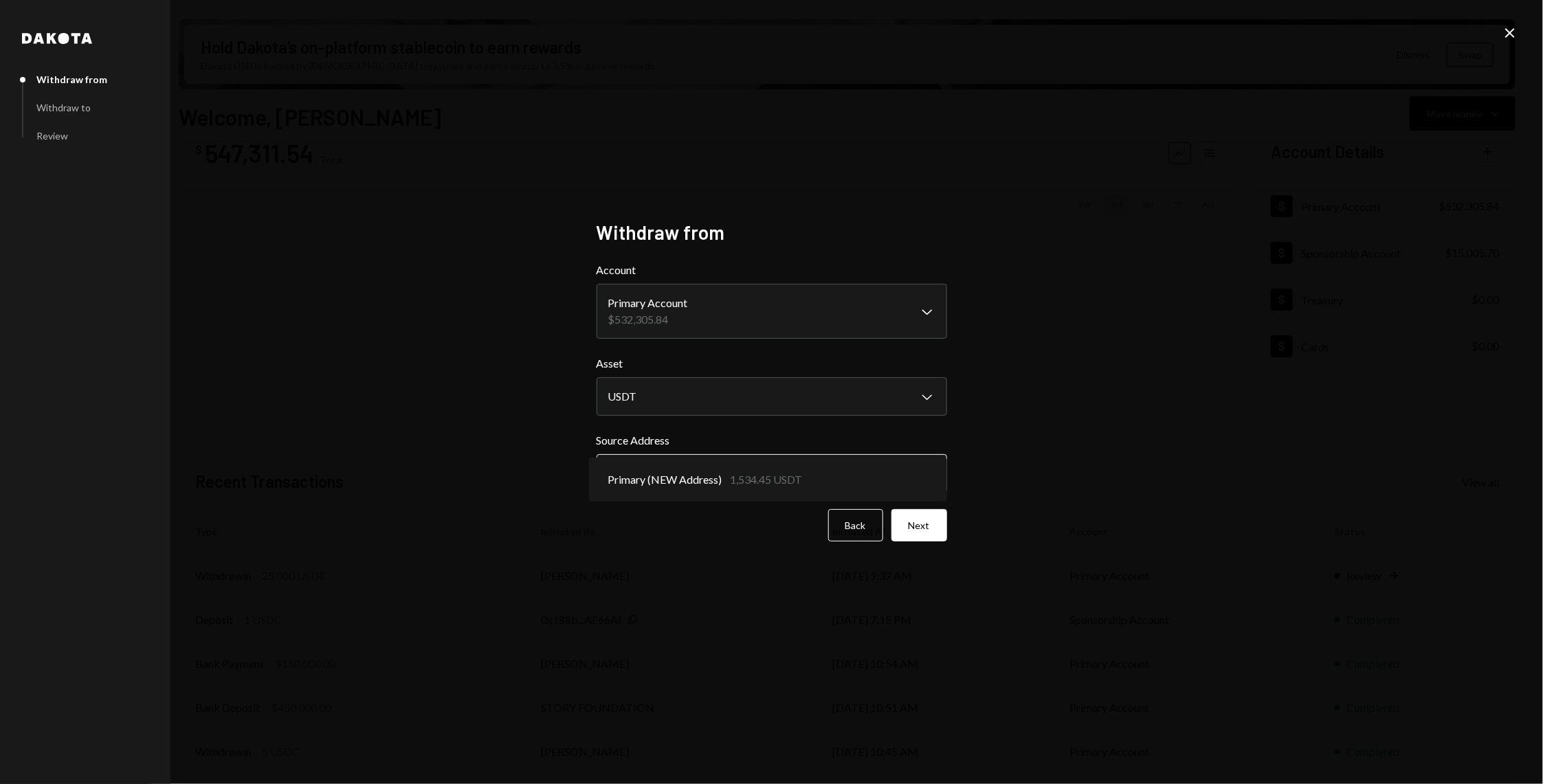
click at [713, 475] on body "S Story Foundation Caret Down Home Home Inbox Inbox Activities Transactions Acc…" at bounding box center [771, 392] width 1543 height 784
click at [867, 480] on body "S Story Foundation Caret Down Home Home Inbox Inbox Activities Transactions Acc…" at bounding box center [771, 392] width 1543 height 784
click at [810, 391] on body "S Story Foundation Caret Down Home Home Inbox Inbox Activities Transactions Acc…" at bounding box center [771, 392] width 1543 height 784
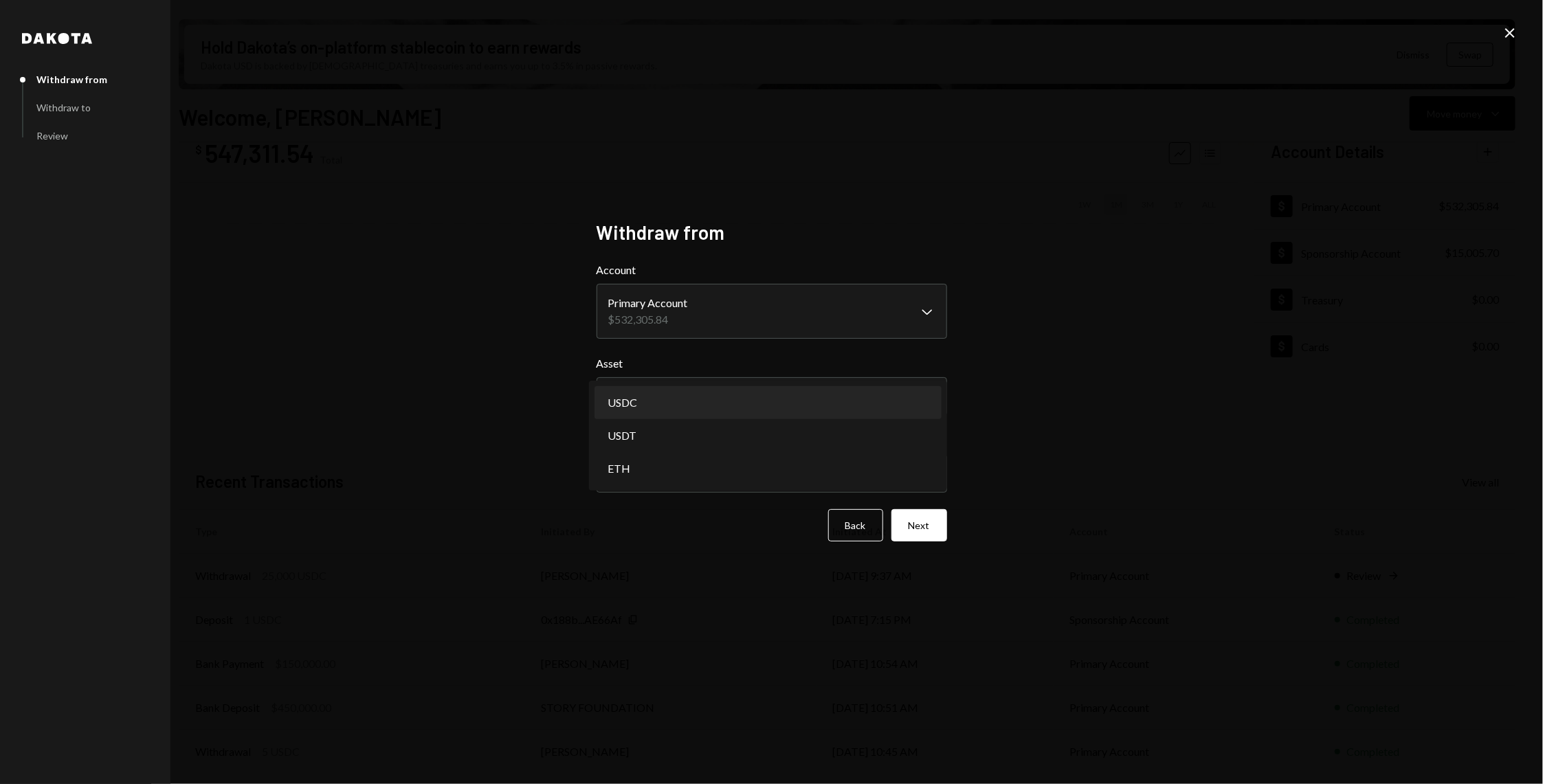
select select "****"
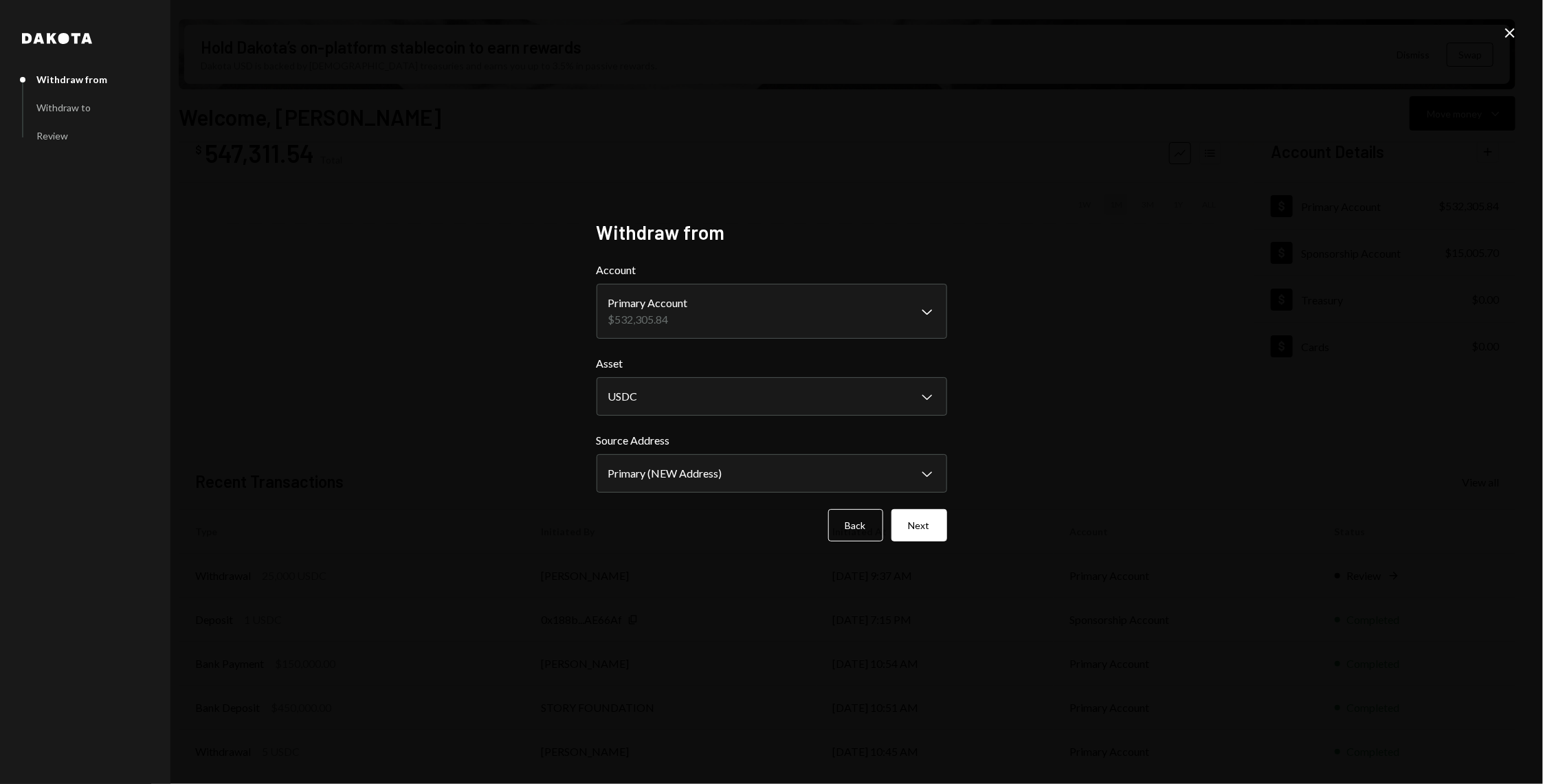
click at [1503, 45] on div "**********" at bounding box center [771, 392] width 1543 height 784
click at [1508, 27] on icon "Close" at bounding box center [1510, 33] width 16 height 16
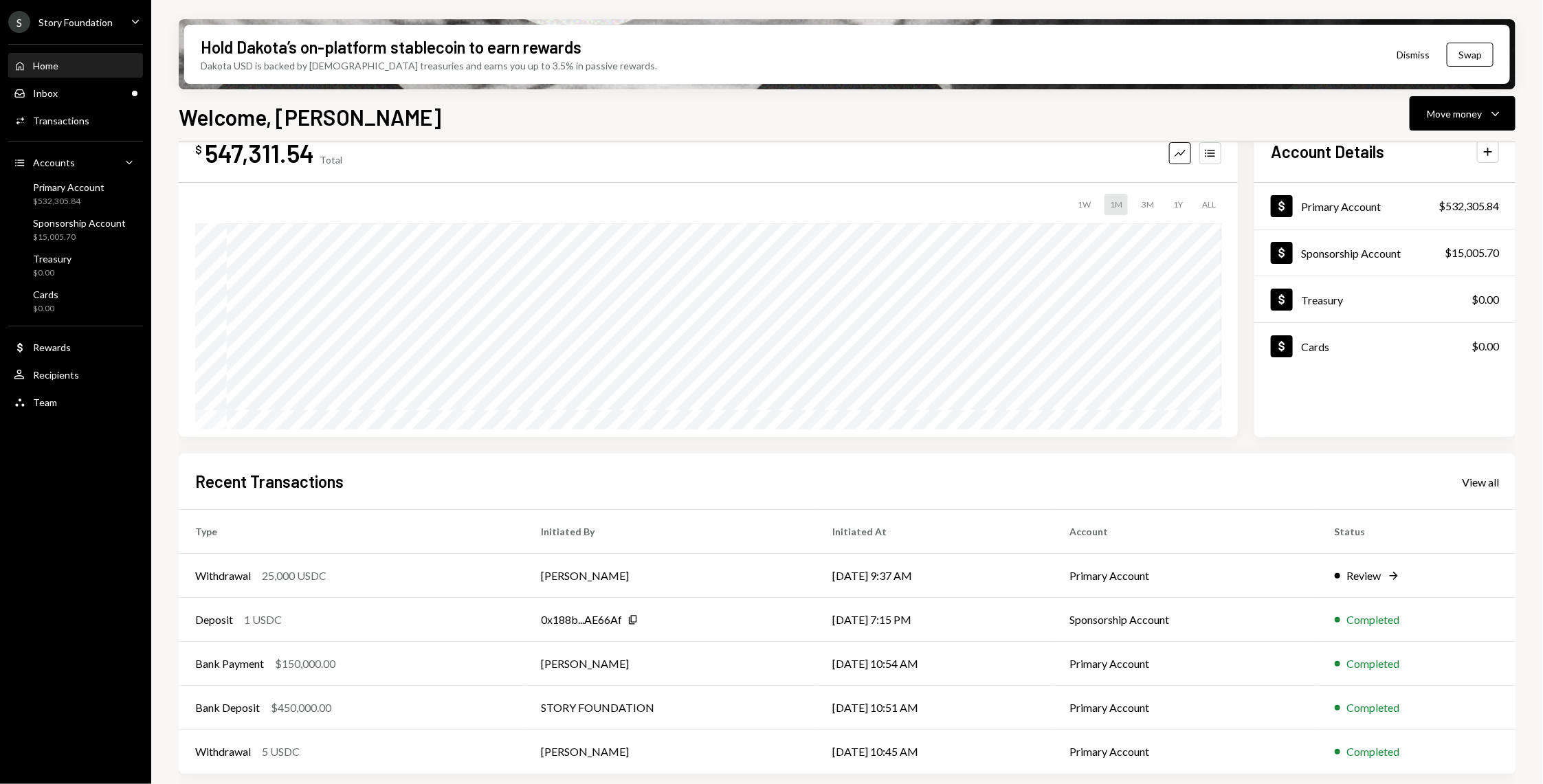
click at [133, 62] on div "Home Home" at bounding box center [75, 65] width 124 height 12
click at [112, 85] on div "Inbox Inbox" at bounding box center [75, 93] width 124 height 23
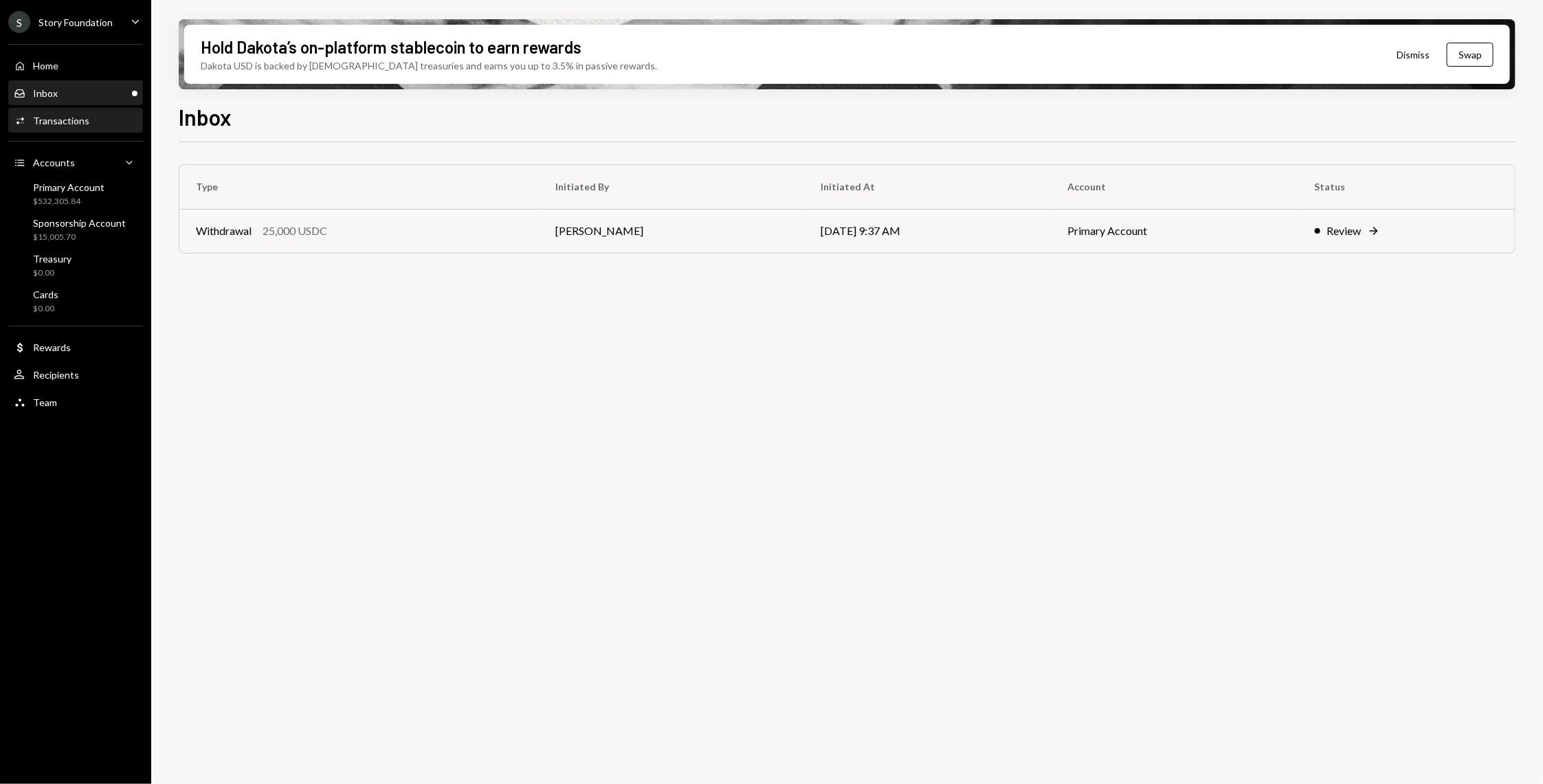
click at [94, 119] on div "Activities Transactions" at bounding box center [75, 120] width 124 height 12
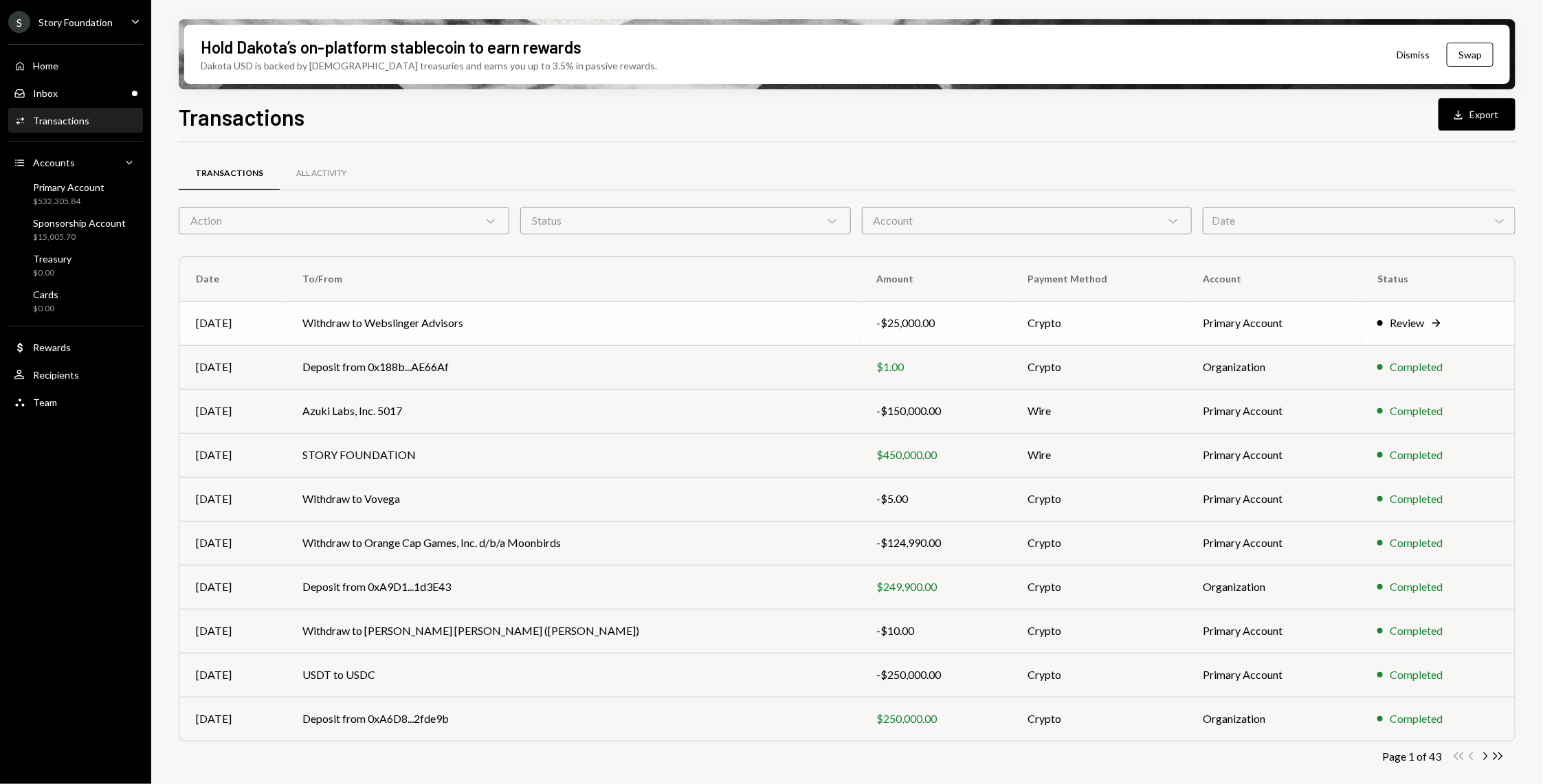
click at [453, 319] on td "Withdraw to Webslinger Advisors" at bounding box center [573, 322] width 574 height 44
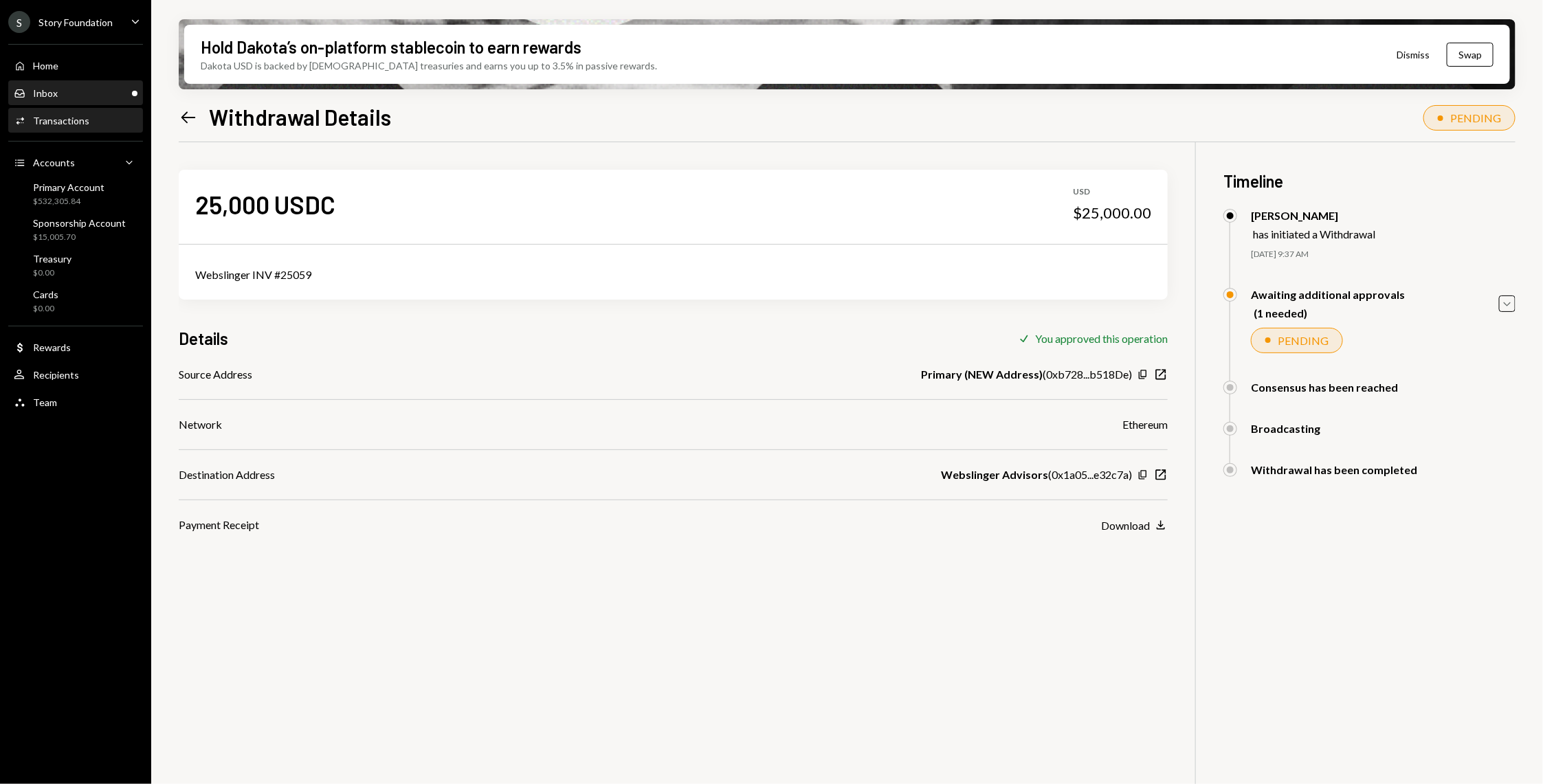
click at [66, 89] on div "Inbox Inbox" at bounding box center [75, 93] width 124 height 12
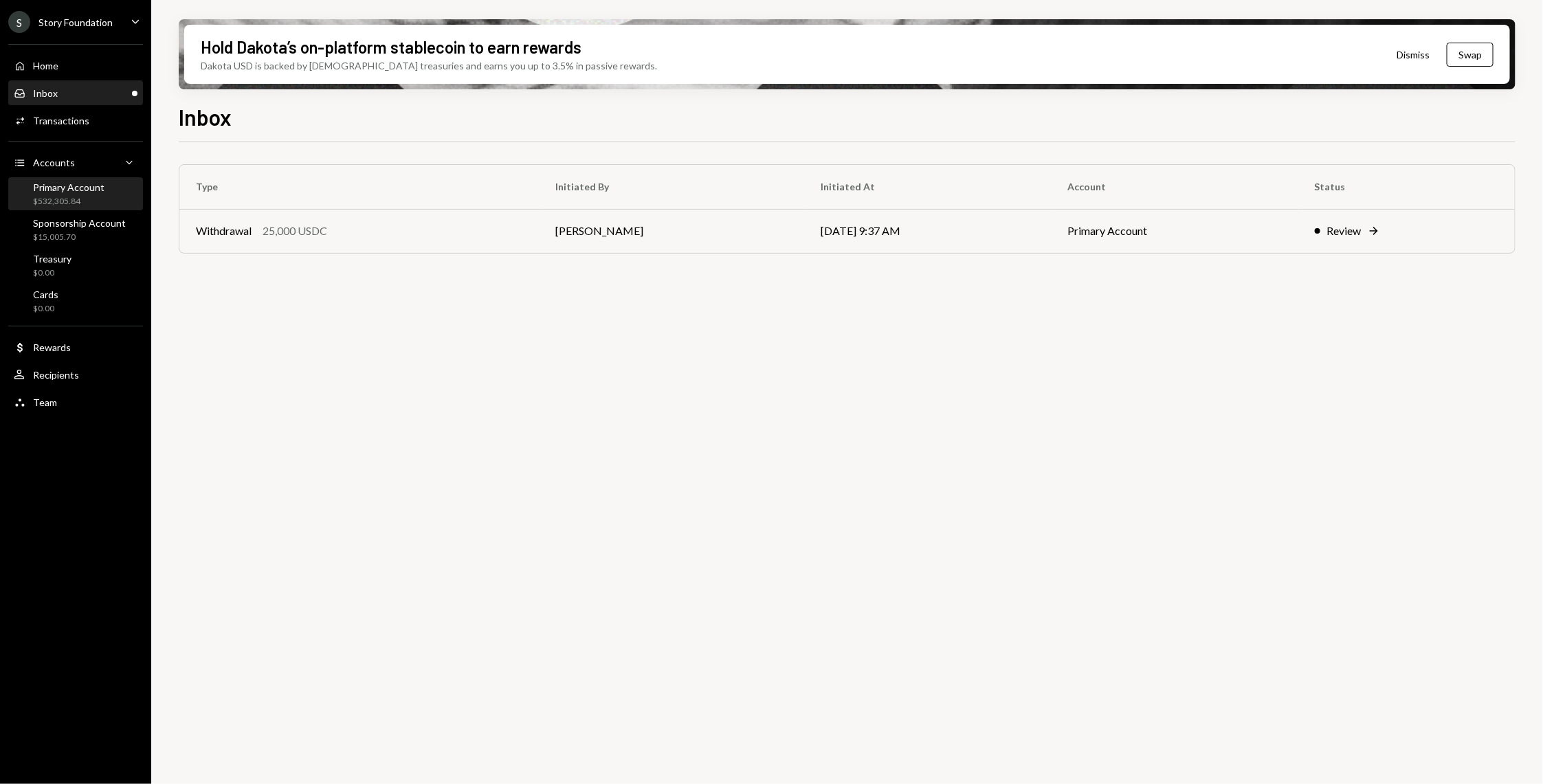
click at [64, 196] on div "$532,305.84" at bounding box center [69, 201] width 71 height 11
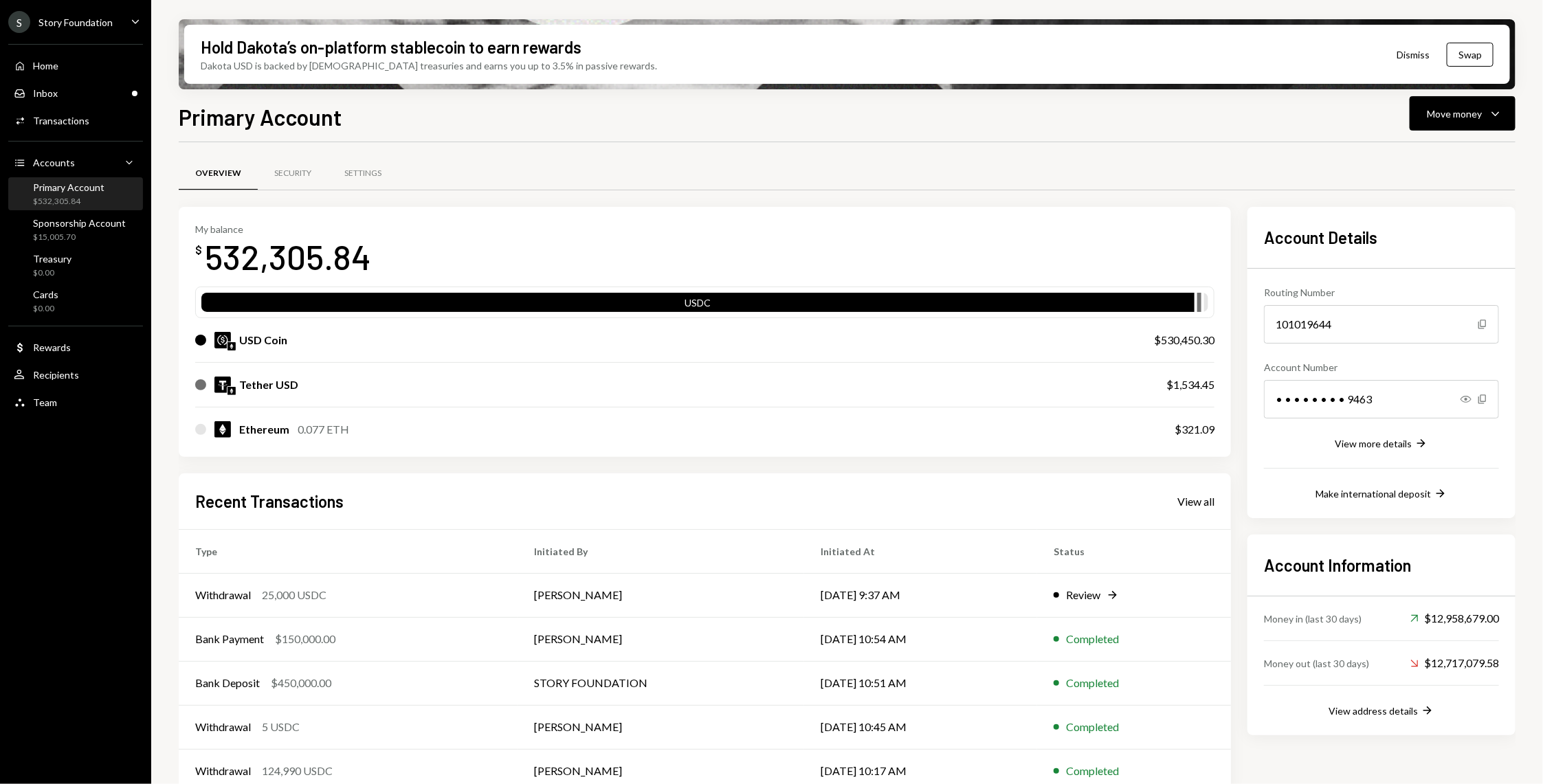
scroll to position [19, 0]
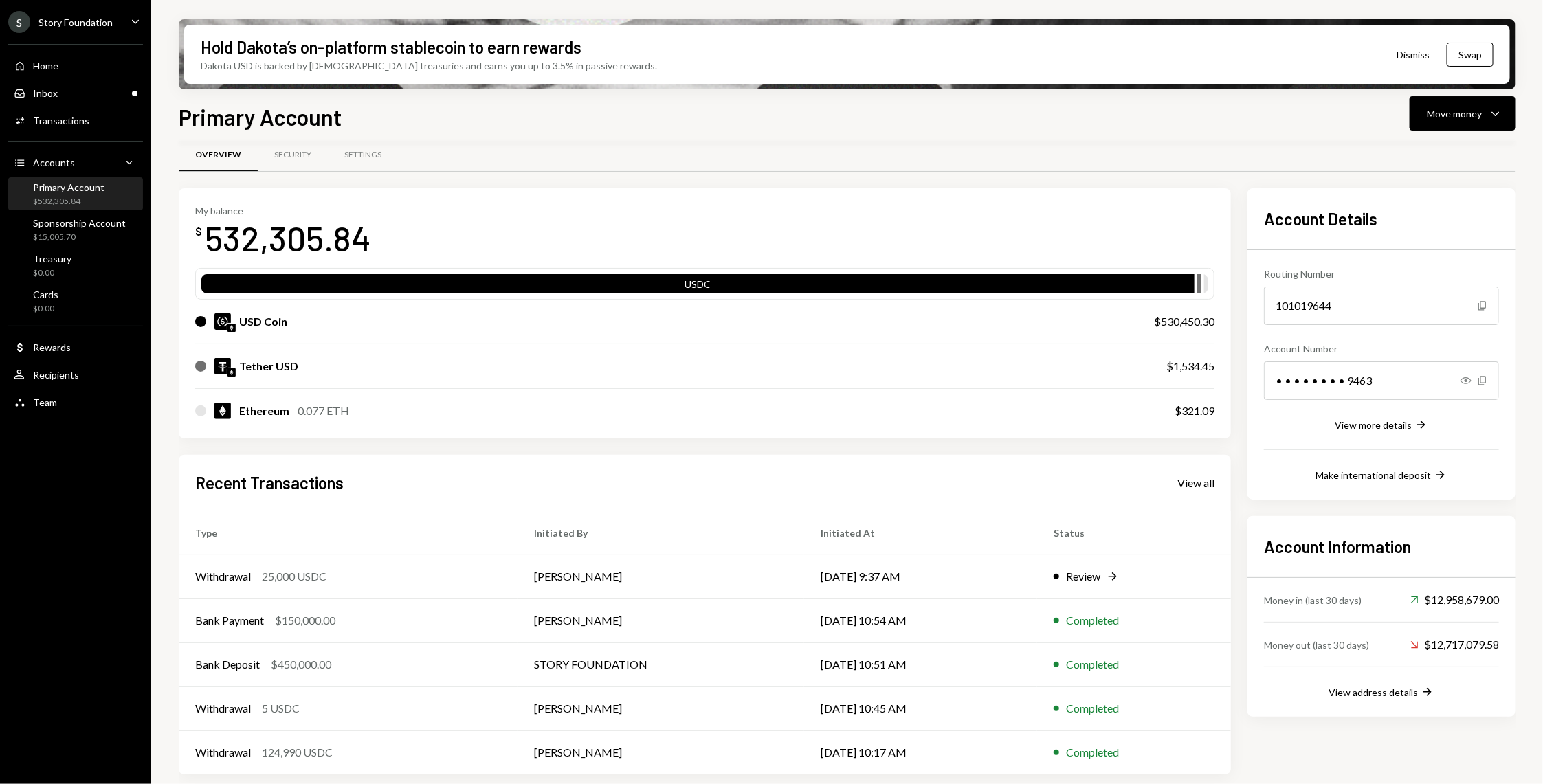
click at [1196, 468] on div "Recent Transactions View all Type Initiated By Initiated At Status Withdrawal 2…" at bounding box center [705, 615] width 1052 height 320
click at [1194, 484] on div "View all" at bounding box center [1195, 483] width 37 height 14
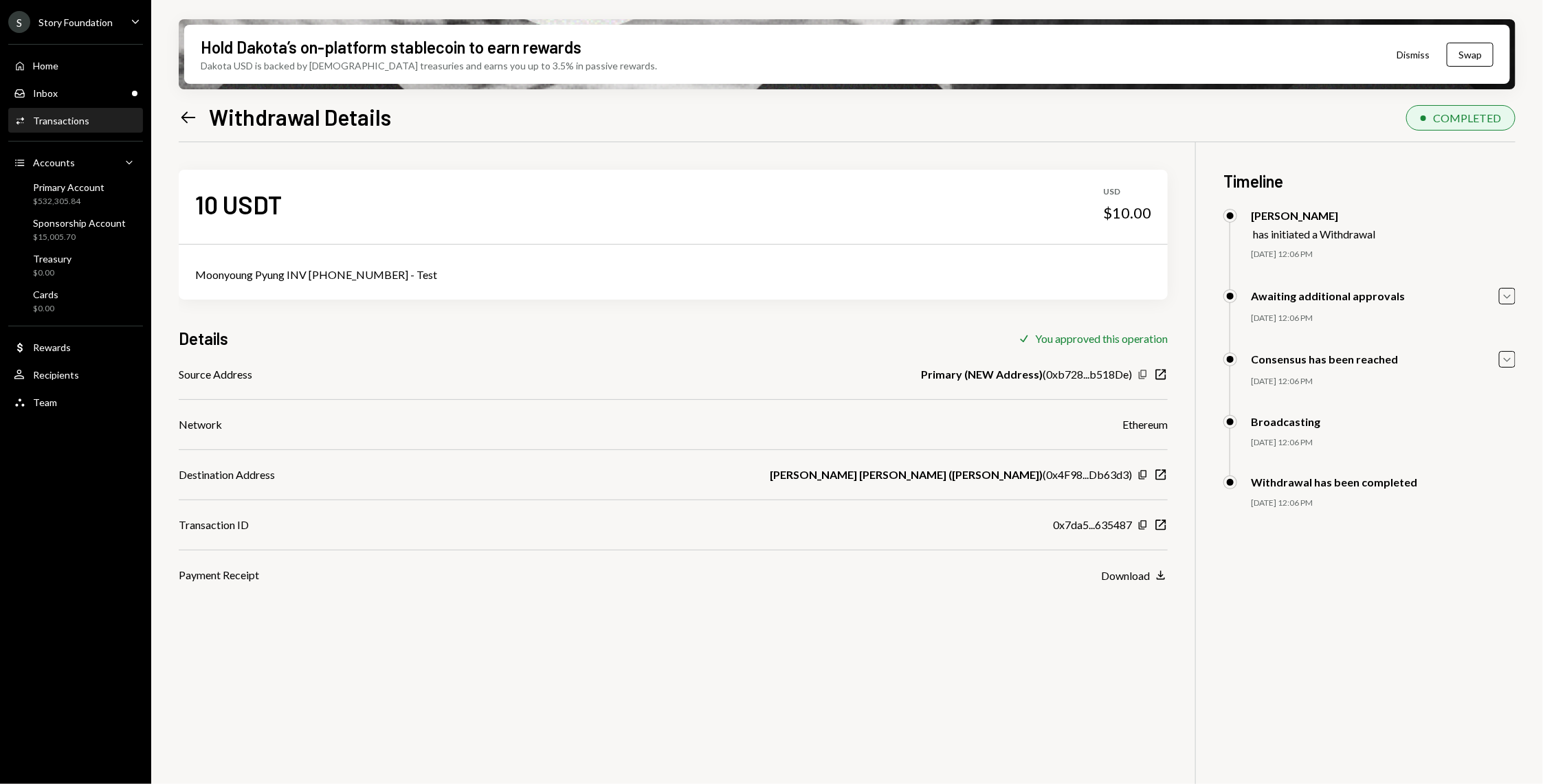
click at [1142, 373] on icon "Copy" at bounding box center [1143, 375] width 11 height 11
click at [96, 98] on div "Inbox Inbox" at bounding box center [75, 93] width 124 height 12
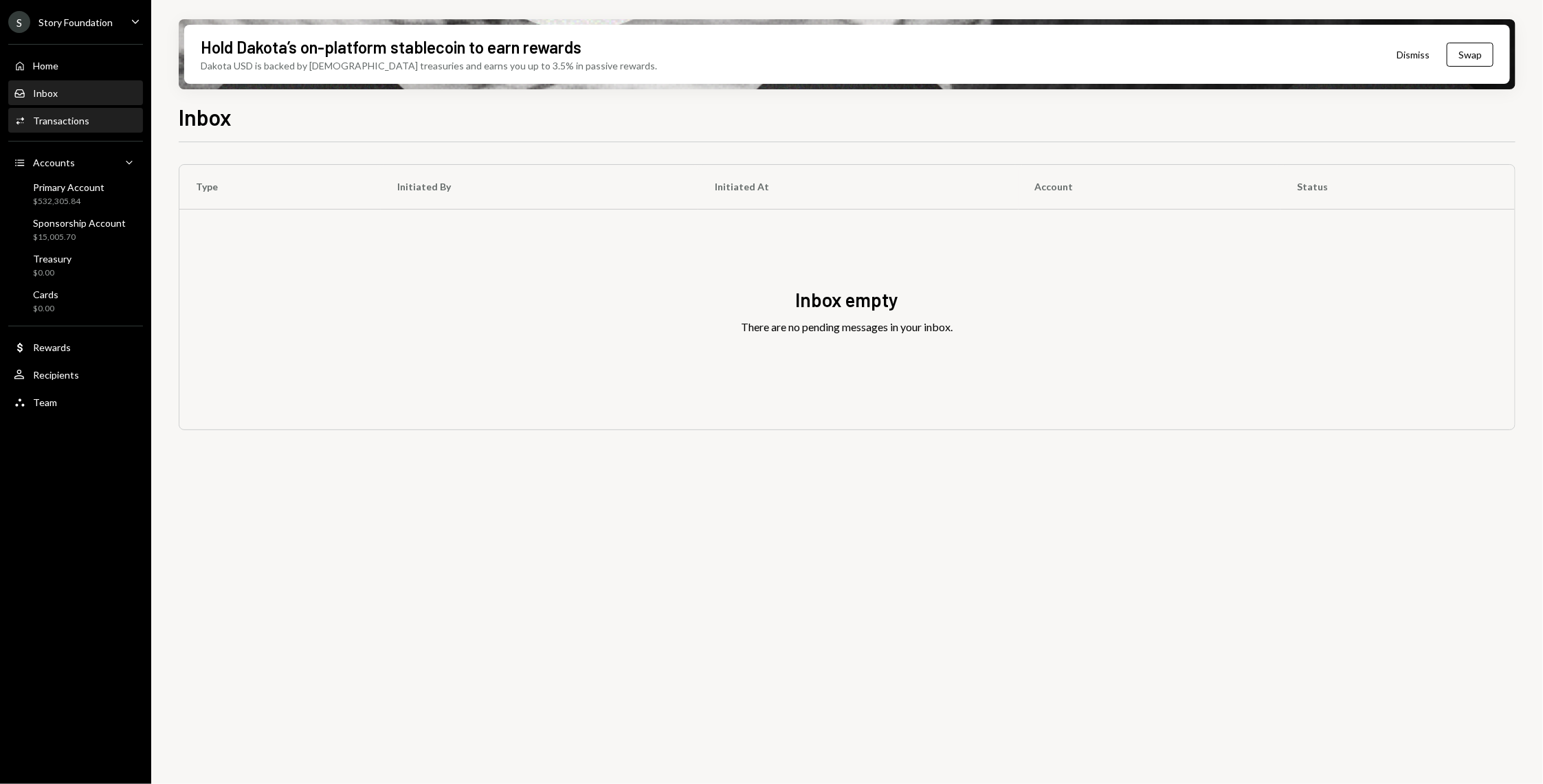
click at [63, 112] on div "Activities Transactions" at bounding box center [75, 120] width 124 height 23
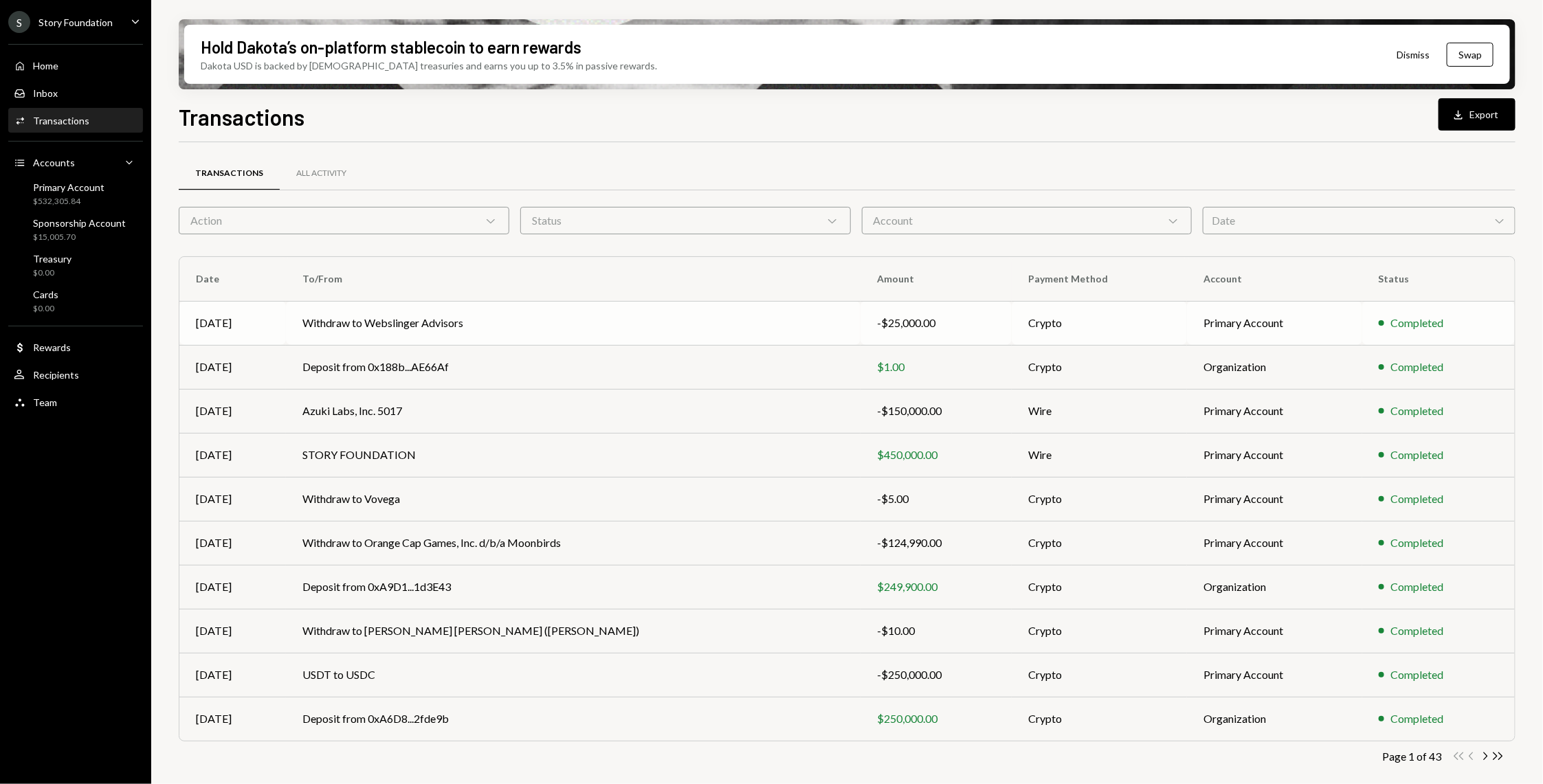
click at [697, 310] on td "Withdraw to Webslinger Advisors" at bounding box center [573, 322] width 575 height 44
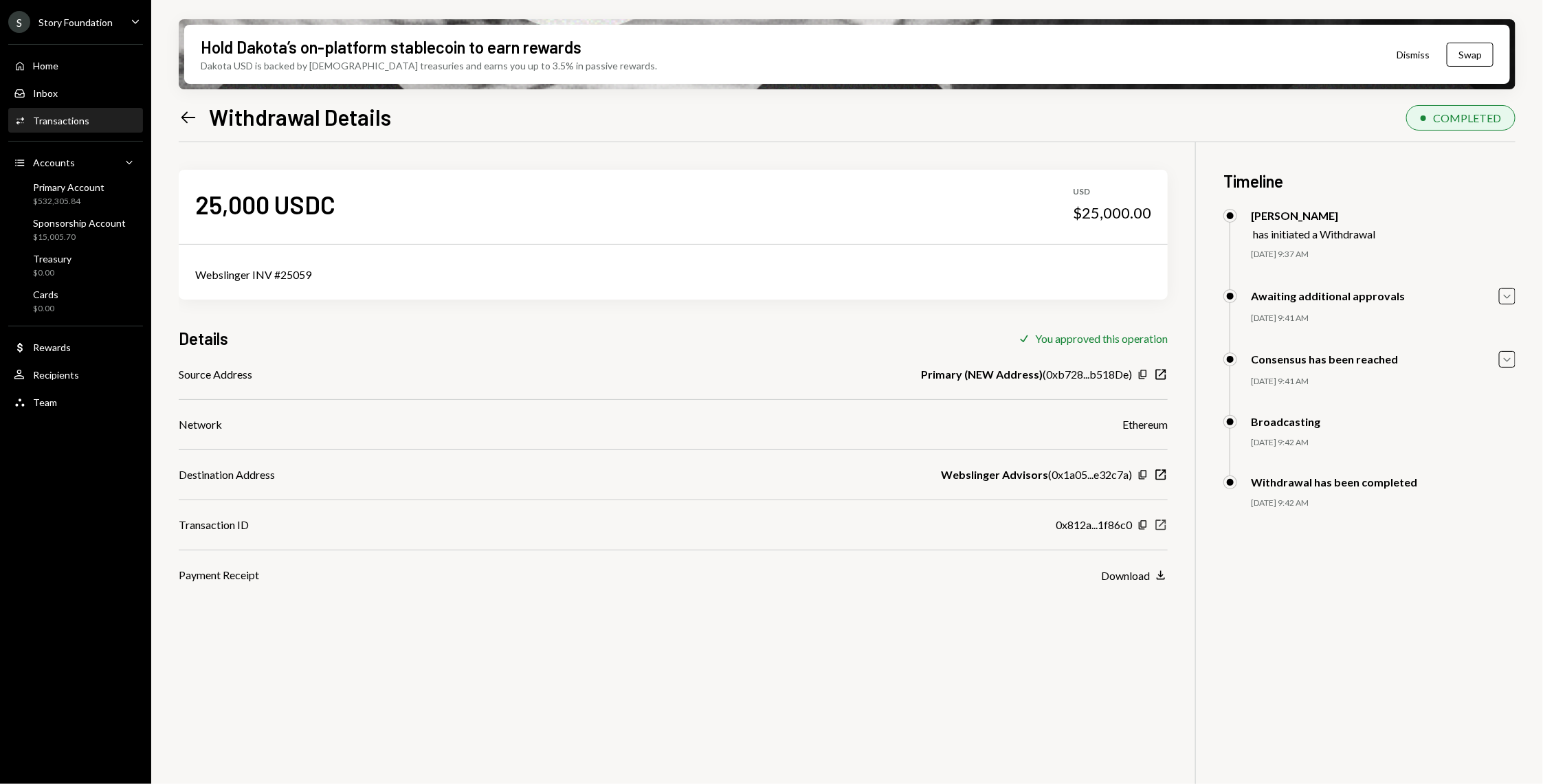
click at [1161, 526] on icon "New Window" at bounding box center [1161, 525] width 14 height 14
